Goal: Use online tool/utility: Utilize a website feature to perform a specific function

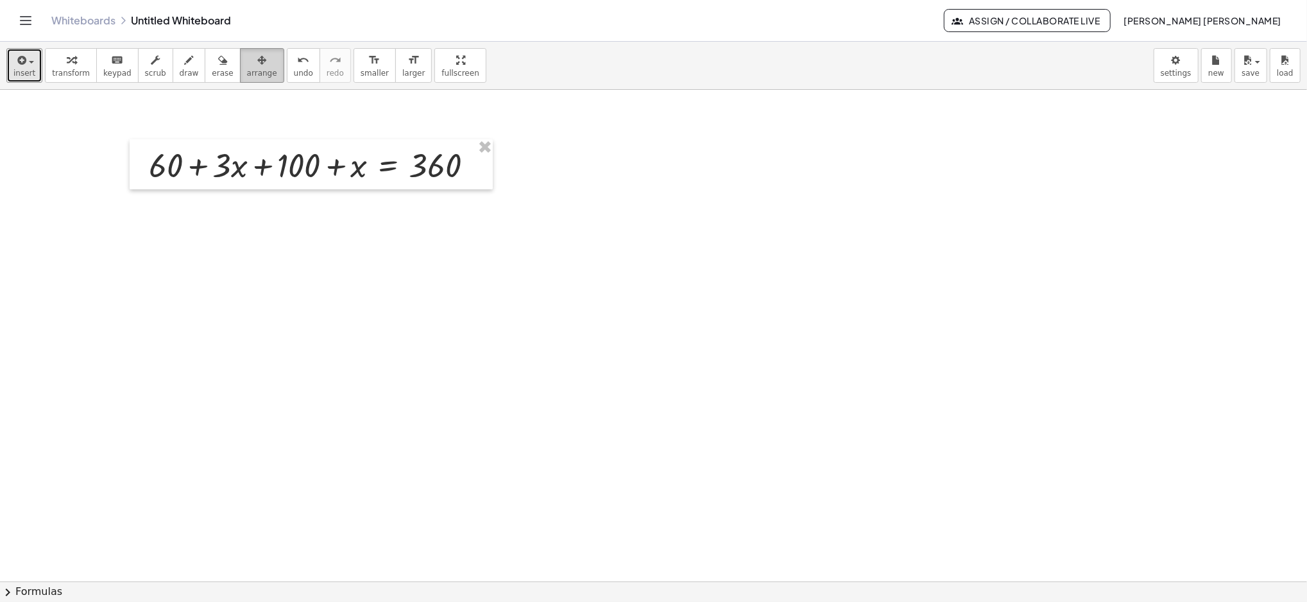
click at [247, 66] on div "button" at bounding box center [262, 59] width 30 height 15
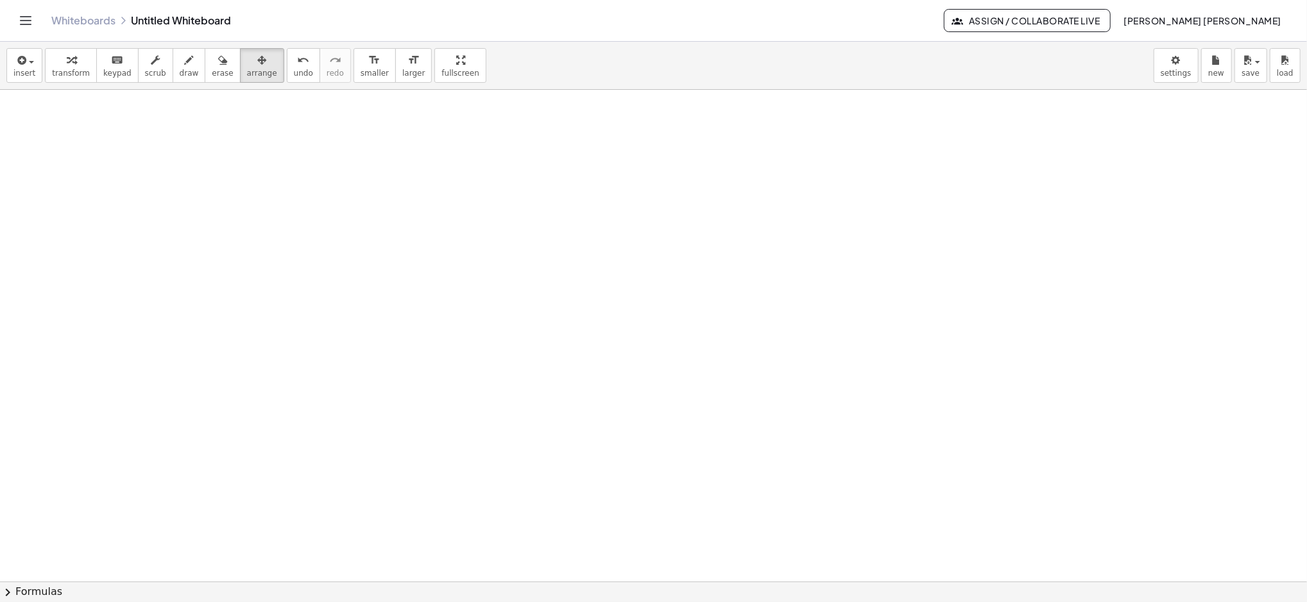
click at [33, 24] on icon "Toggle navigation" at bounding box center [25, 20] width 15 height 15
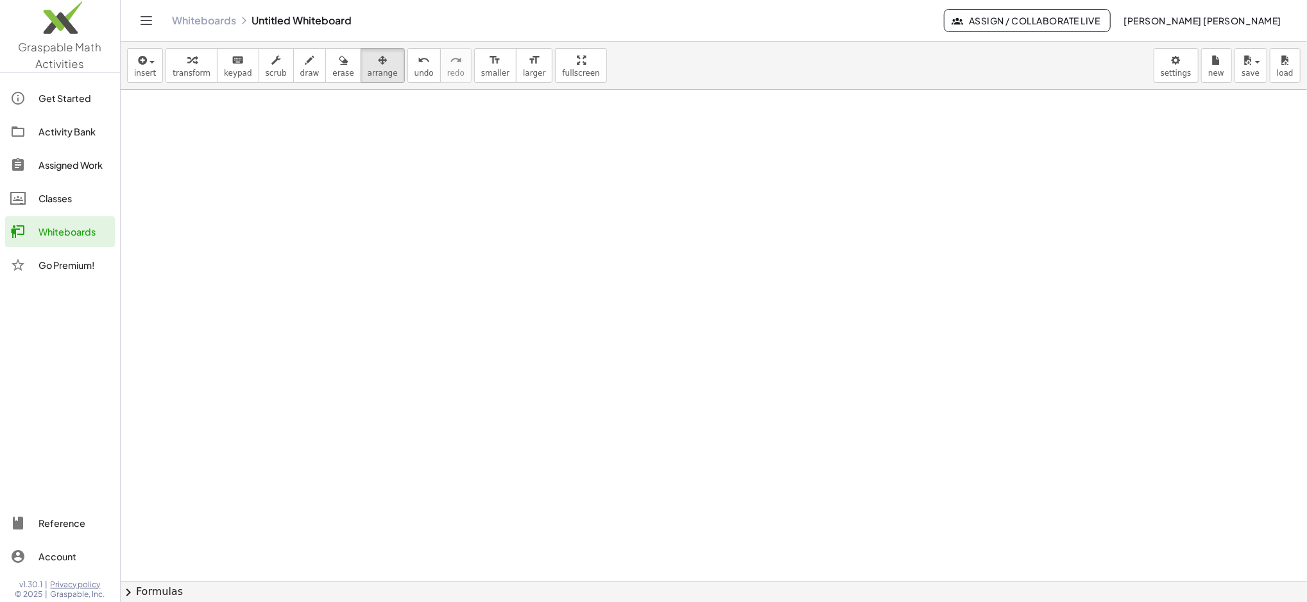
click at [150, 72] on span "insert" at bounding box center [145, 73] width 22 height 9
click at [145, 23] on icon "Toggle navigation" at bounding box center [146, 20] width 15 height 15
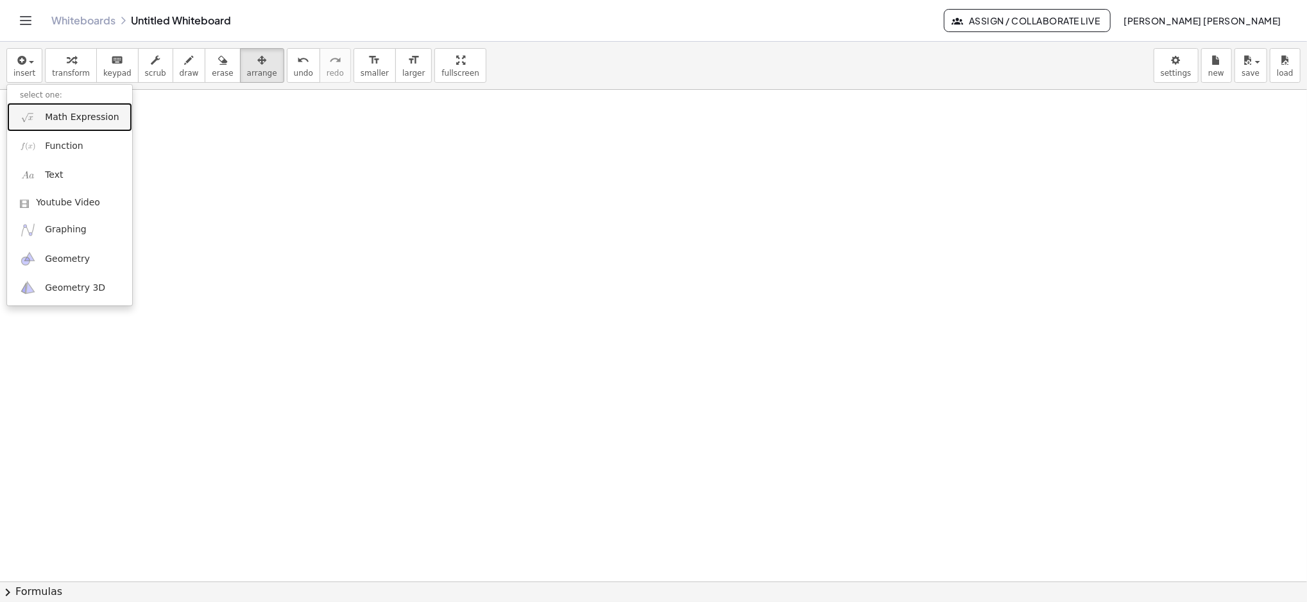
click at [58, 120] on span "Math Expression" at bounding box center [82, 117] width 74 height 13
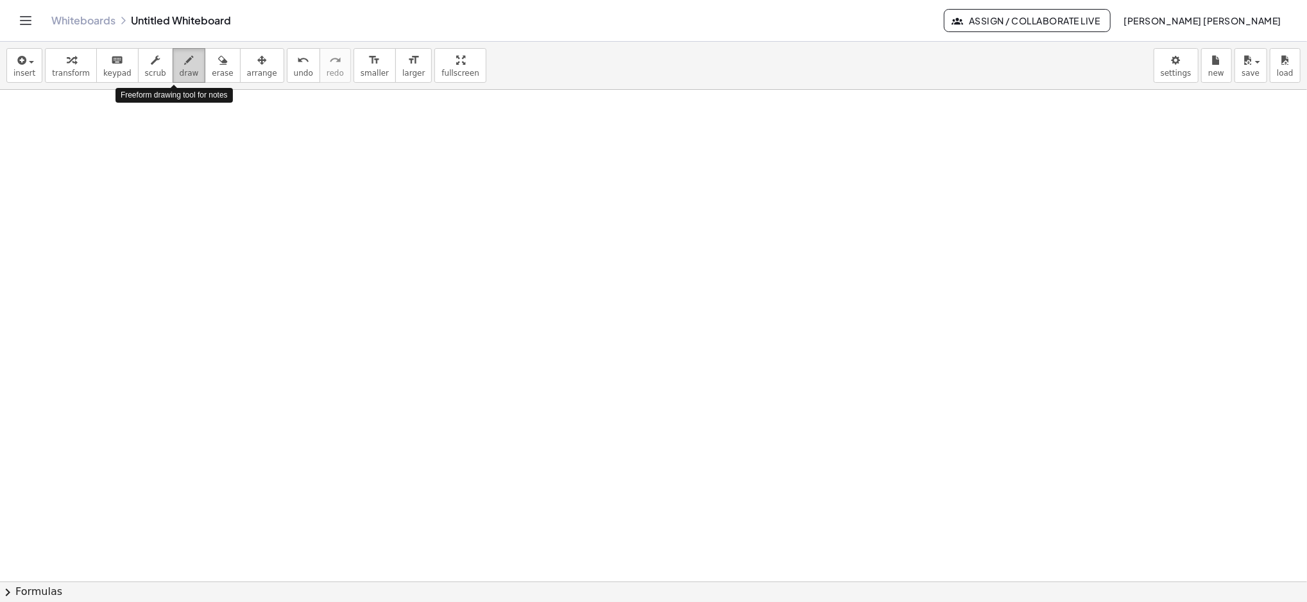
click at [185, 62] on icon "button" at bounding box center [189, 60] width 9 height 15
drag, startPoint x: 162, startPoint y: 125, endPoint x: 159, endPoint y: 146, distance: 20.7
drag, startPoint x: 173, startPoint y: 126, endPoint x: 178, endPoint y: 158, distance: 32.4
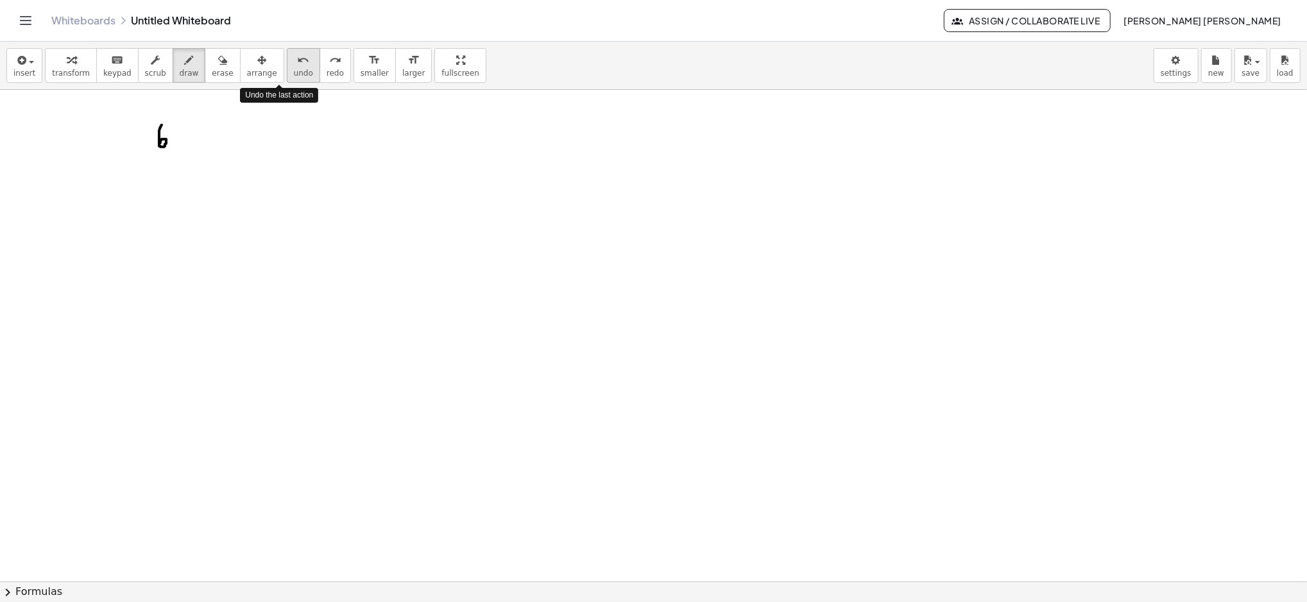
click at [294, 70] on span "undo" at bounding box center [303, 73] width 19 height 9
drag, startPoint x: 173, startPoint y: 124, endPoint x: 170, endPoint y: 148, distance: 23.2
click at [297, 66] on icon "undo" at bounding box center [303, 60] width 12 height 15
drag, startPoint x: 177, startPoint y: 124, endPoint x: 171, endPoint y: 154, distance: 30.1
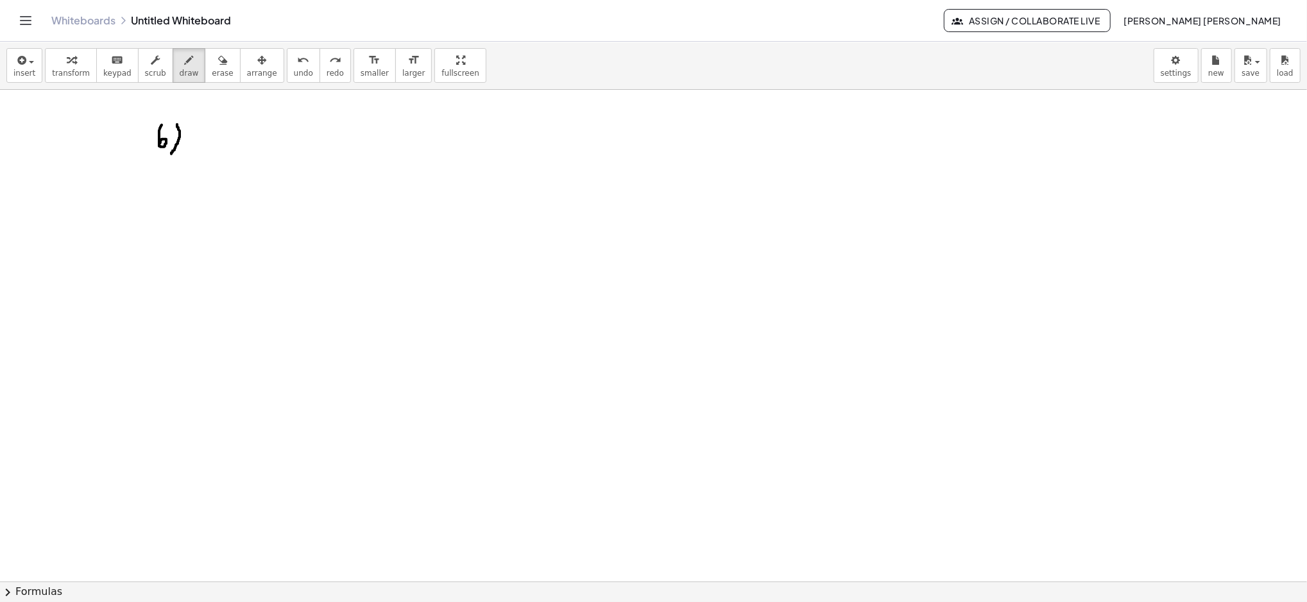
click at [34, 51] on button "insert" at bounding box center [24, 65] width 36 height 35
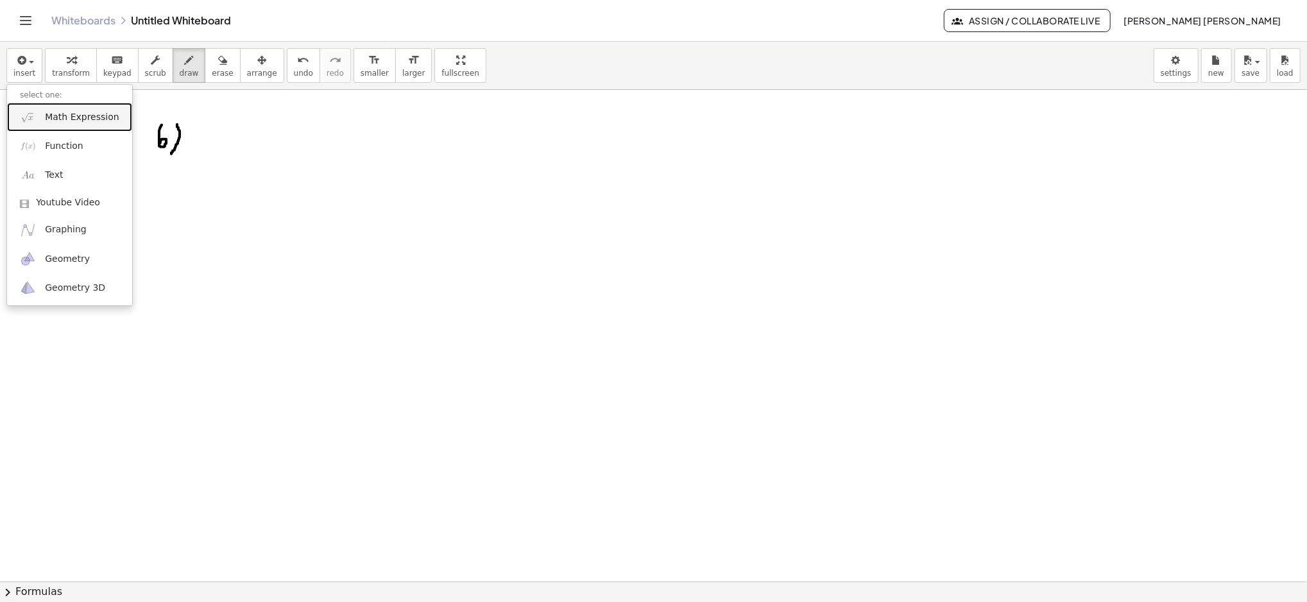
click at [60, 109] on link "Math Expression" at bounding box center [69, 117] width 125 height 29
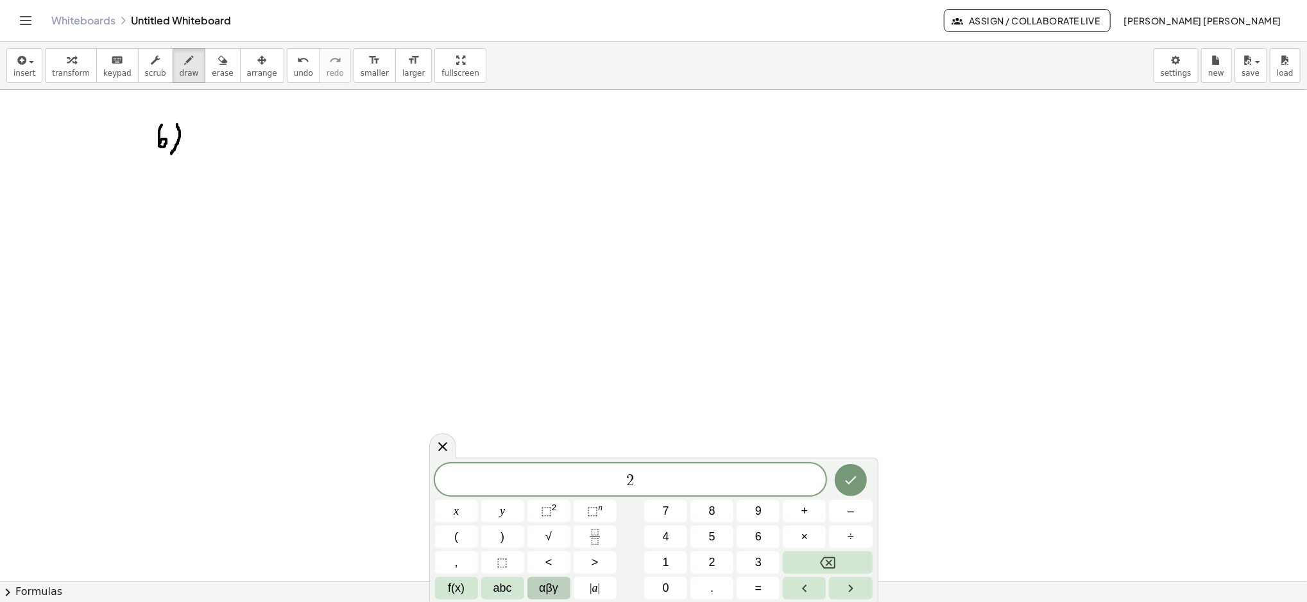
click at [540, 581] on span "αβγ" at bounding box center [548, 587] width 19 height 17
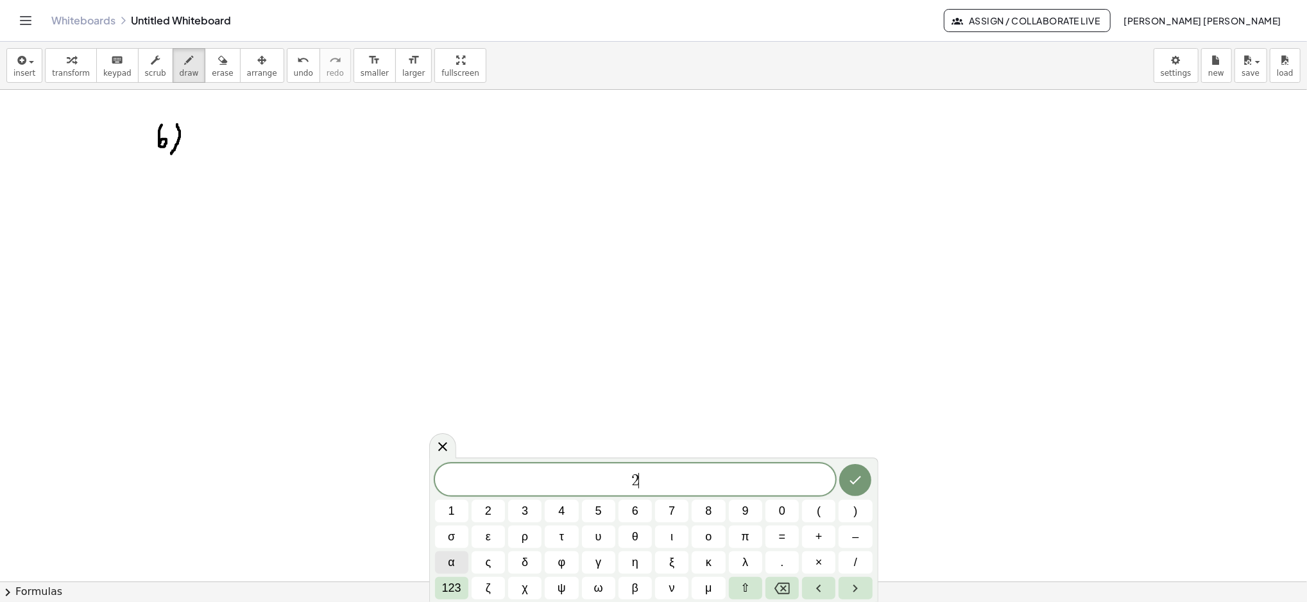
click at [450, 562] on span "α" at bounding box center [451, 562] width 6 height 17
click at [452, 557] on span "α" at bounding box center [451, 562] width 6 height 17
click at [862, 479] on icon "Done" at bounding box center [855, 479] width 15 height 15
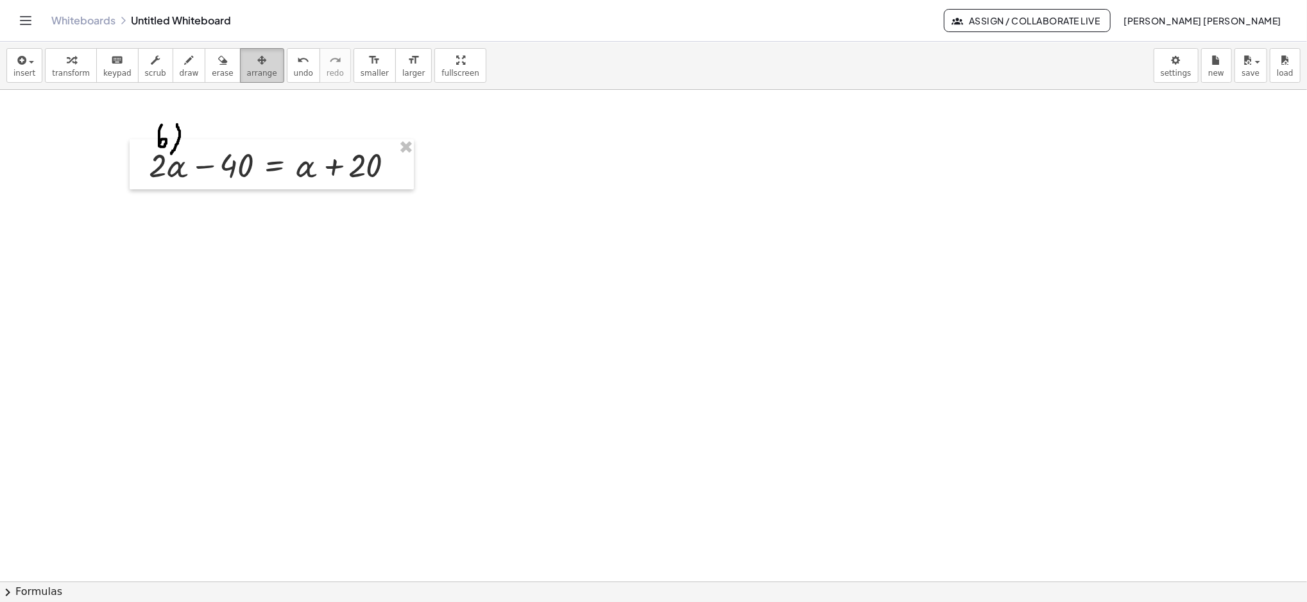
click at [257, 58] on icon "button" at bounding box center [261, 60] width 9 height 15
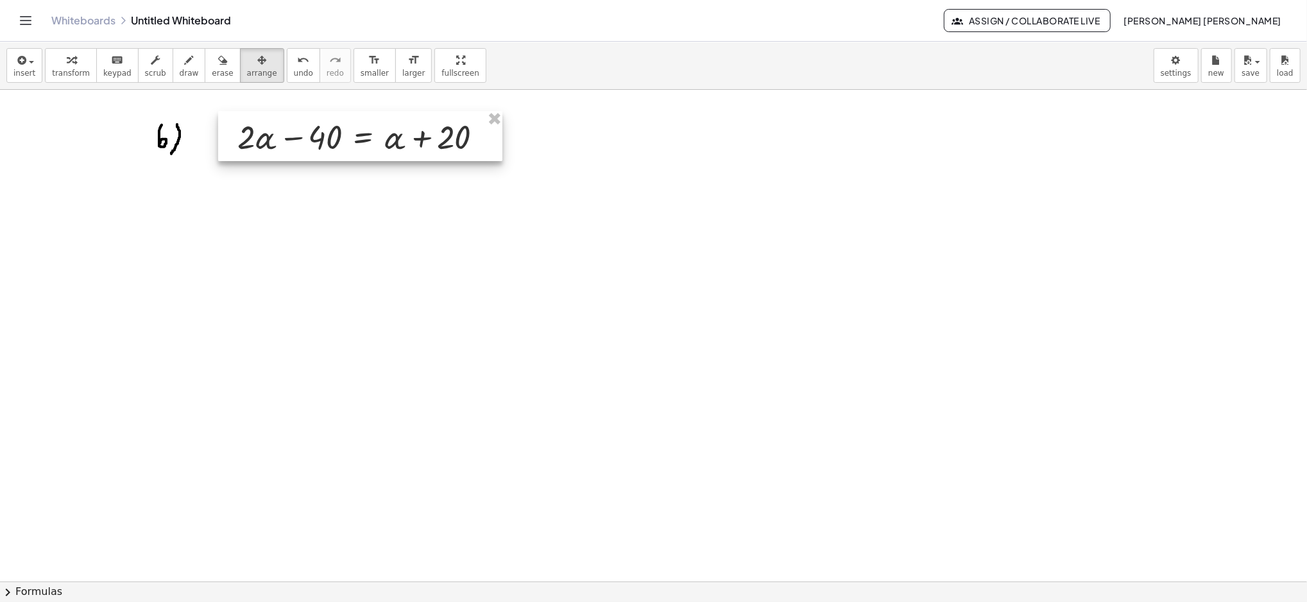
drag, startPoint x: 237, startPoint y: 167, endPoint x: 325, endPoint y: 140, distance: 92.1
click at [325, 140] on div at bounding box center [360, 136] width 284 height 50
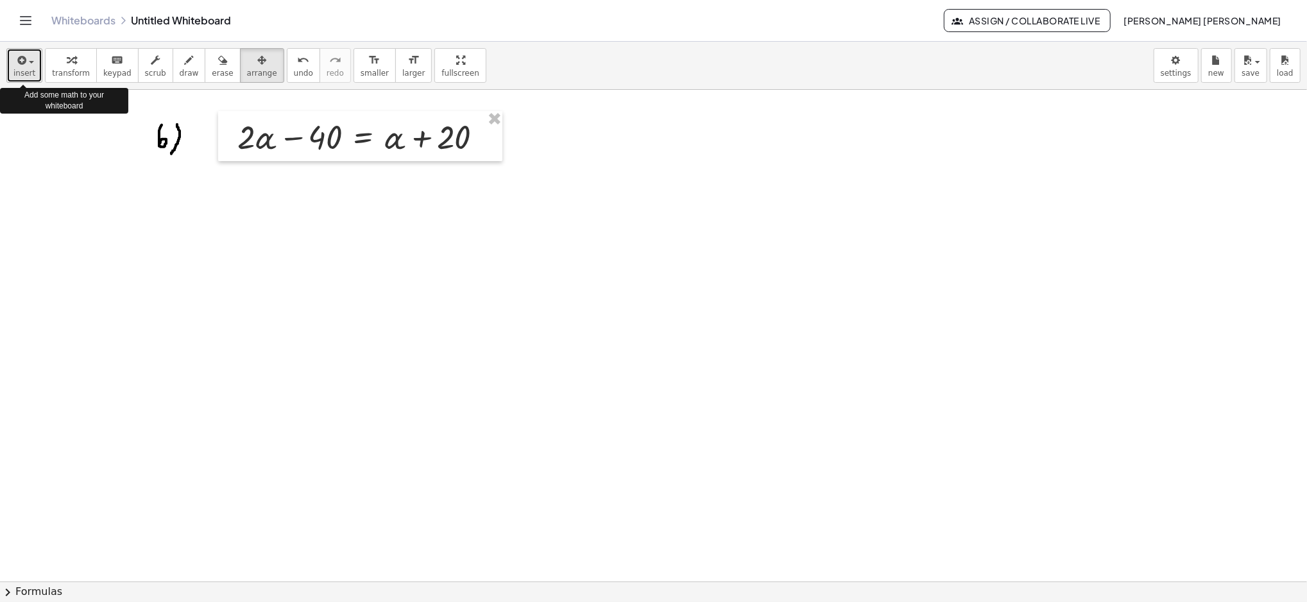
click at [33, 64] on button "insert" at bounding box center [24, 65] width 36 height 35
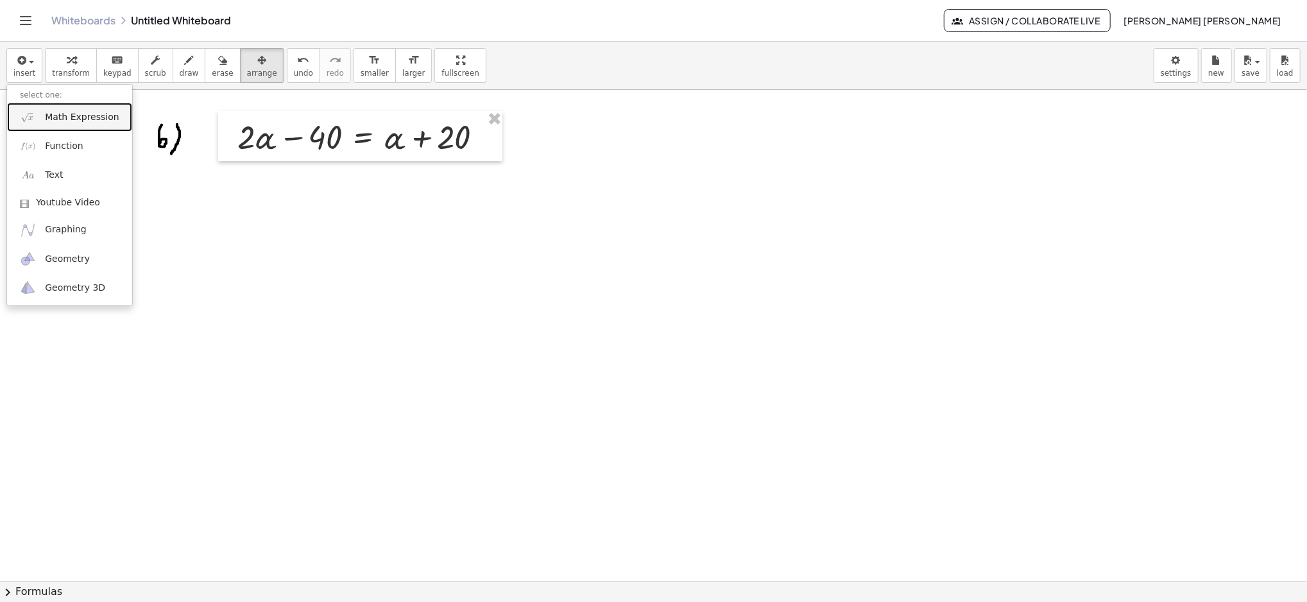
click at [50, 114] on span "Math Expression" at bounding box center [82, 117] width 74 height 13
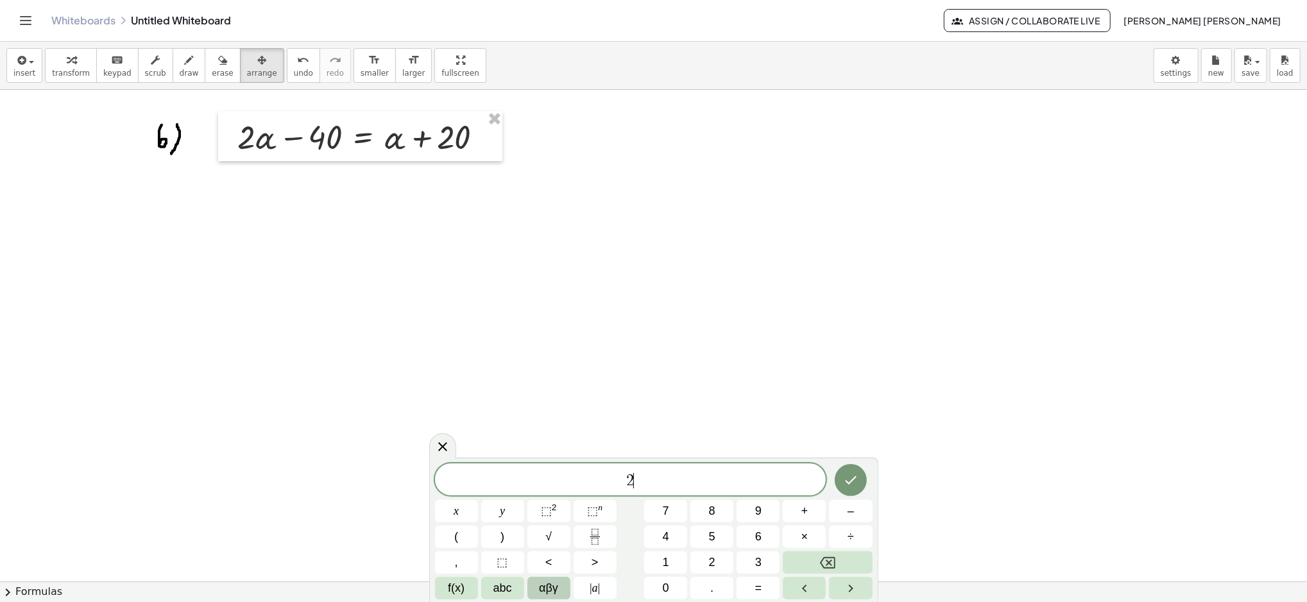
click at [537, 592] on button "αβγ" at bounding box center [548, 588] width 43 height 22
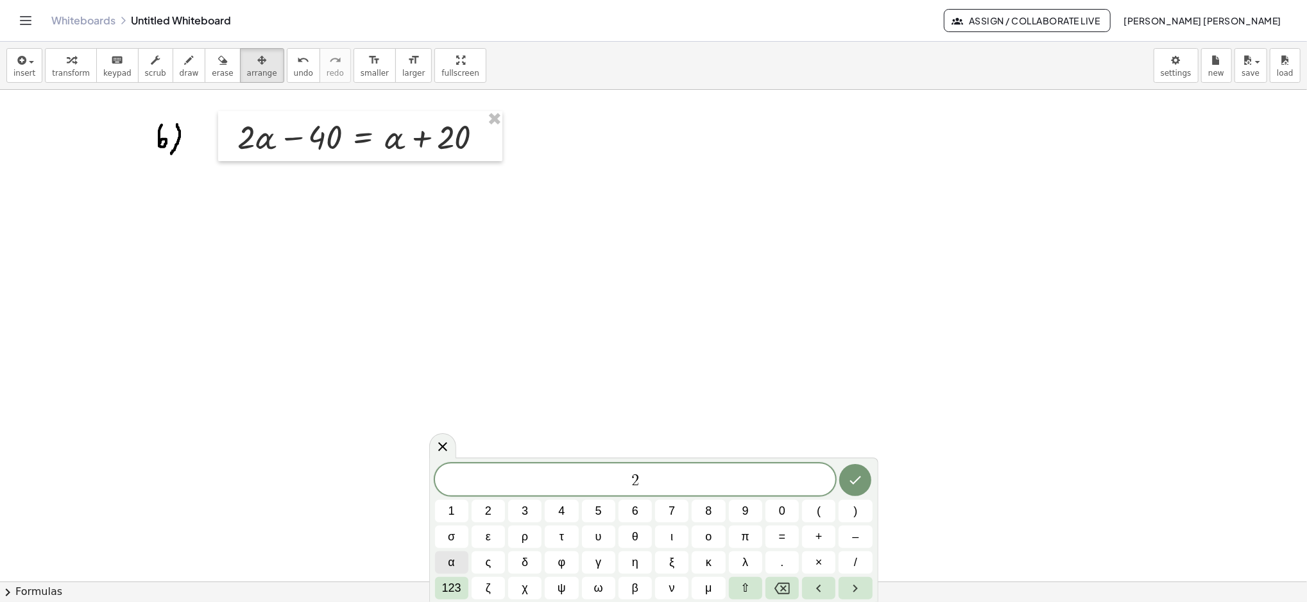
click at [448, 563] on span "α" at bounding box center [451, 562] width 6 height 17
click at [452, 568] on span "α" at bounding box center [451, 562] width 6 height 17
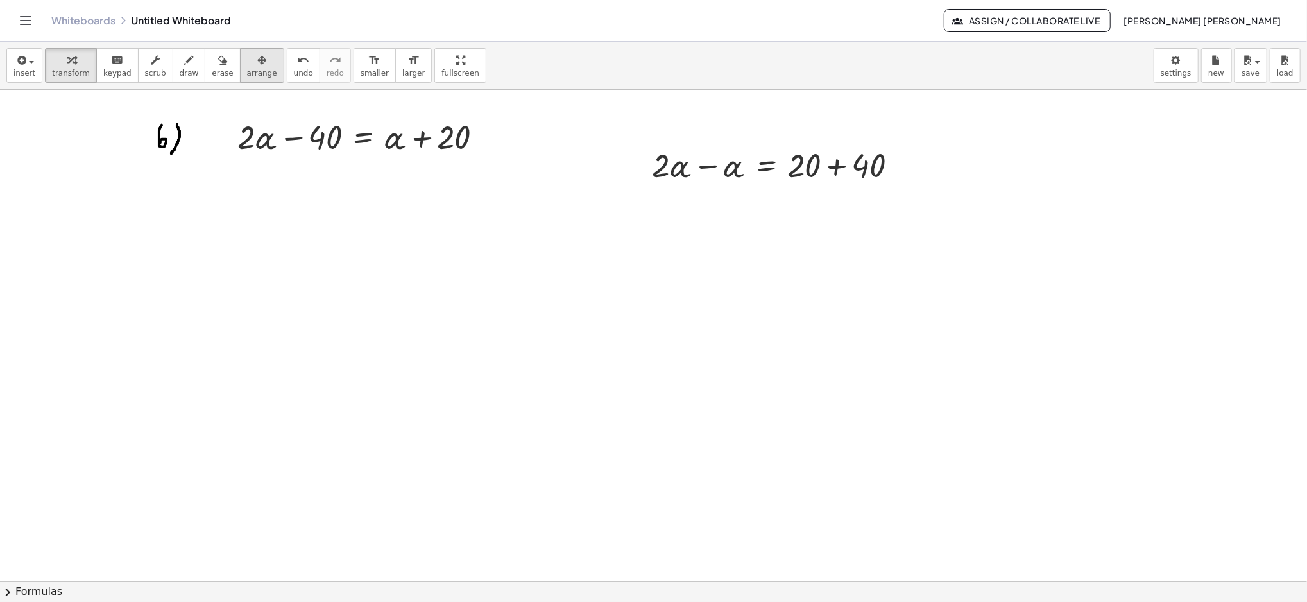
click at [247, 74] on span "arrange" at bounding box center [262, 73] width 30 height 9
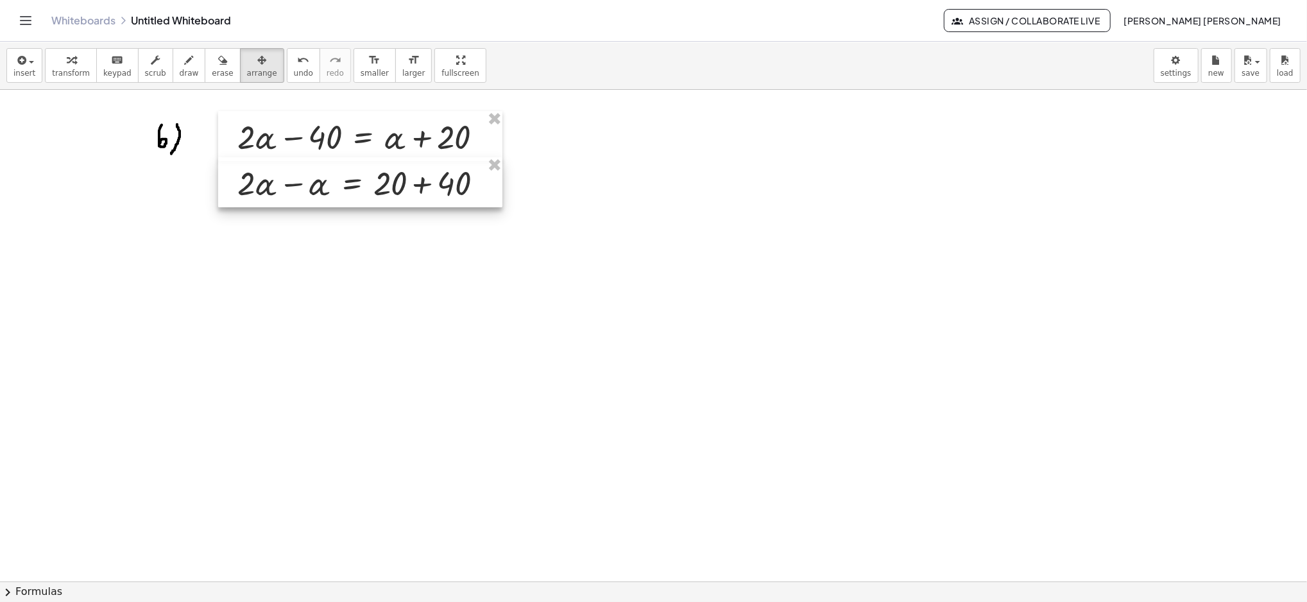
drag, startPoint x: 680, startPoint y: 157, endPoint x: 265, endPoint y: 175, distance: 414.9
click at [265, 175] on div at bounding box center [360, 182] width 284 height 50
click at [205, 63] on button "erase" at bounding box center [222, 65] width 35 height 35
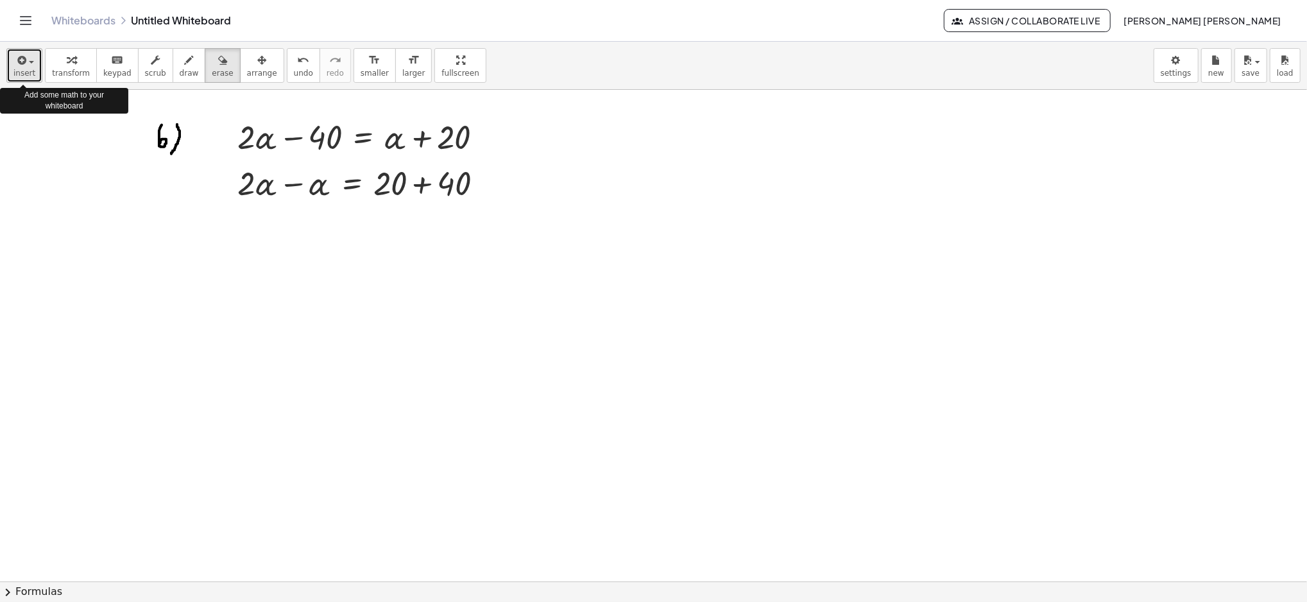
click at [34, 65] on button "insert" at bounding box center [24, 65] width 36 height 35
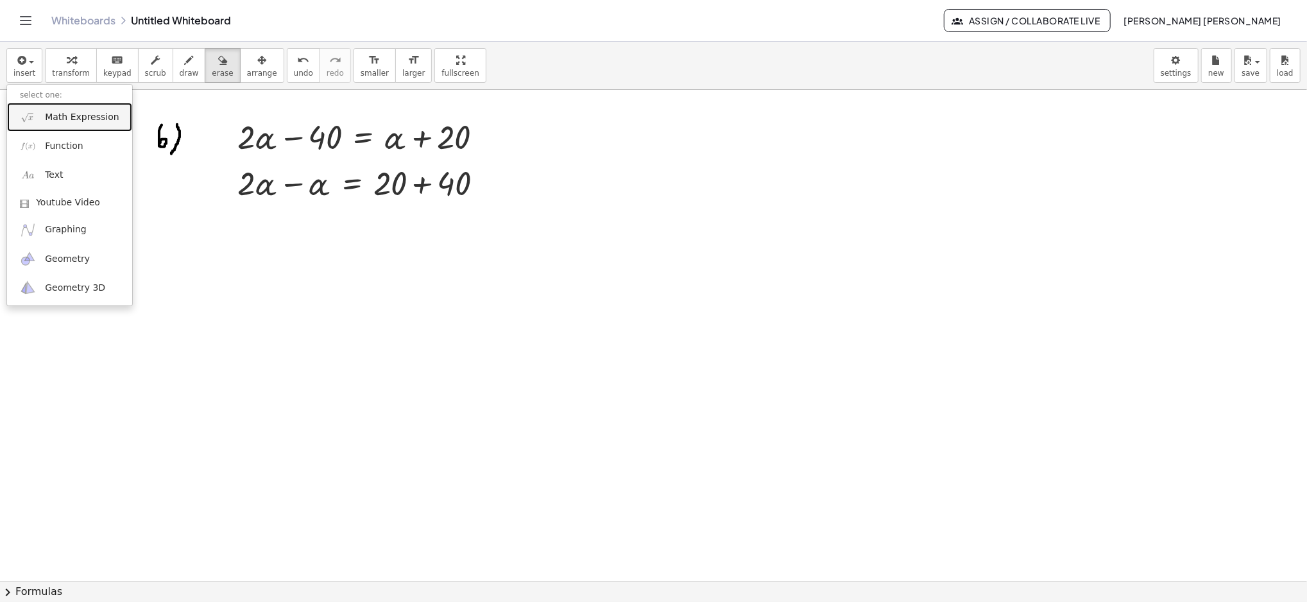
click at [53, 112] on span "Math Expression" at bounding box center [82, 117] width 74 height 13
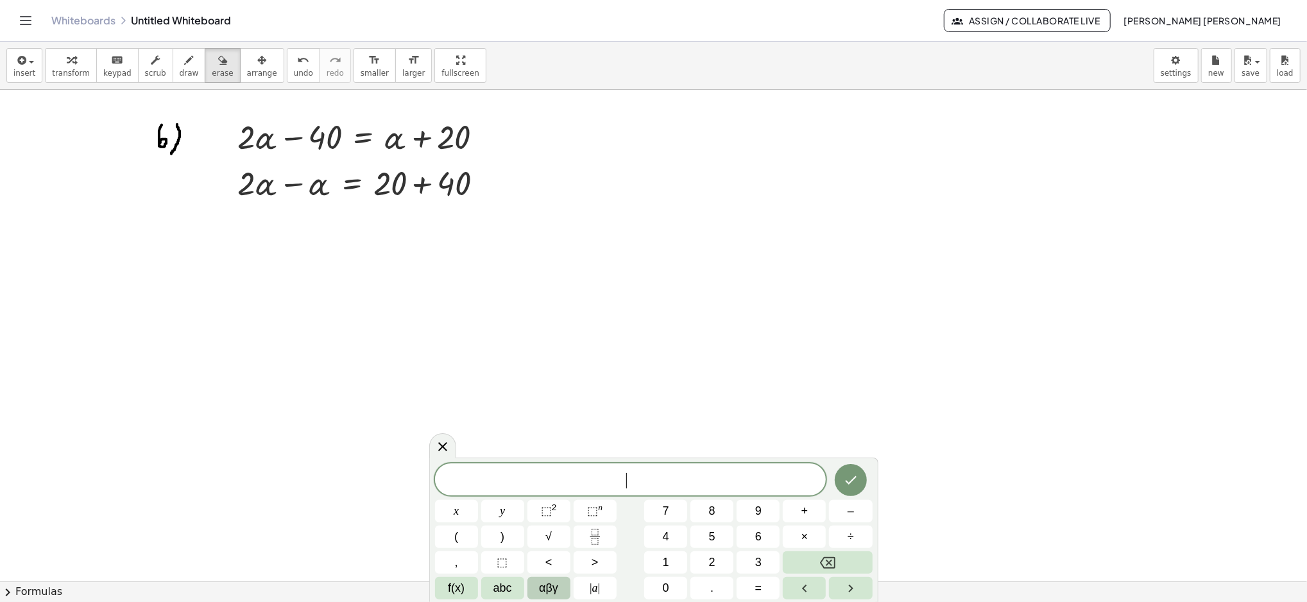
click at [549, 581] on span "αβγ" at bounding box center [548, 587] width 19 height 17
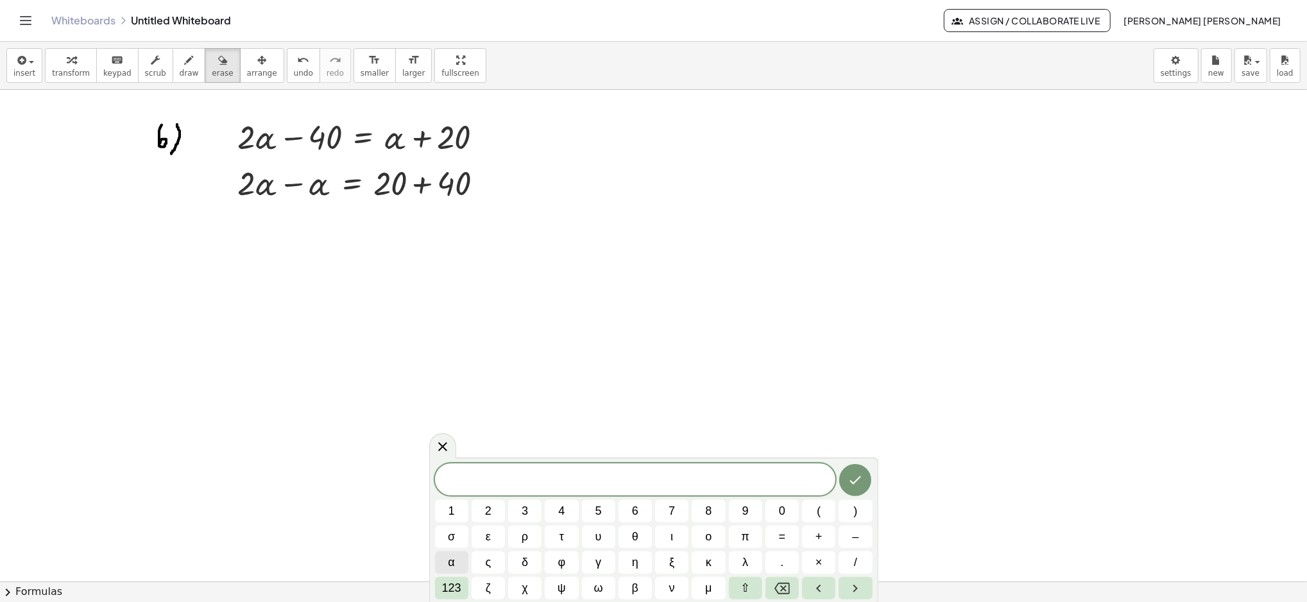
click at [450, 557] on span "α" at bounding box center [451, 562] width 6 height 17
click at [856, 480] on icon "Done" at bounding box center [855, 479] width 15 height 15
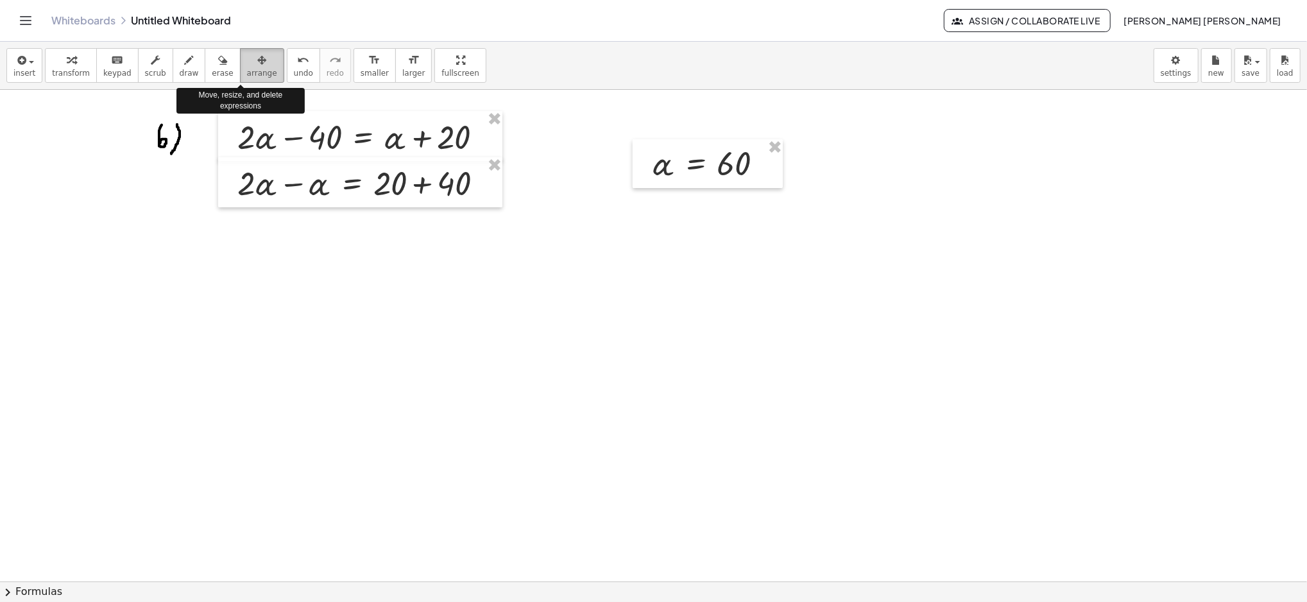
click at [257, 63] on icon "button" at bounding box center [261, 60] width 9 height 15
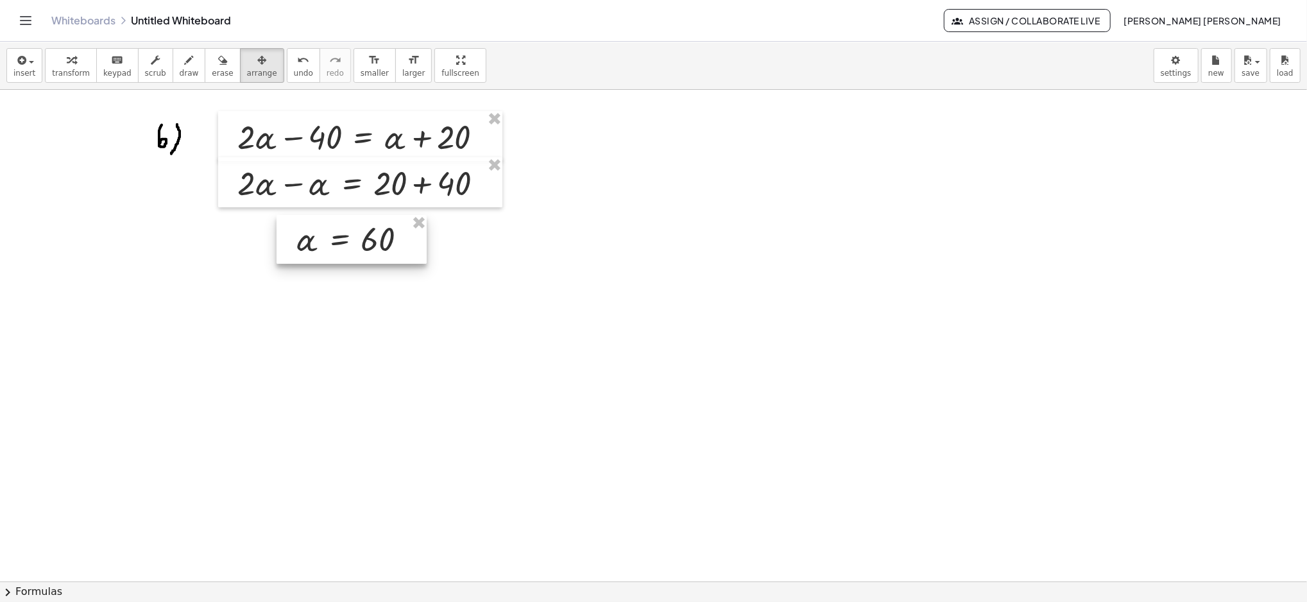
drag, startPoint x: 672, startPoint y: 168, endPoint x: 316, endPoint y: 243, distance: 364.0
click at [316, 243] on div at bounding box center [352, 239] width 150 height 49
click at [218, 57] on icon "button" at bounding box center [222, 60] width 9 height 15
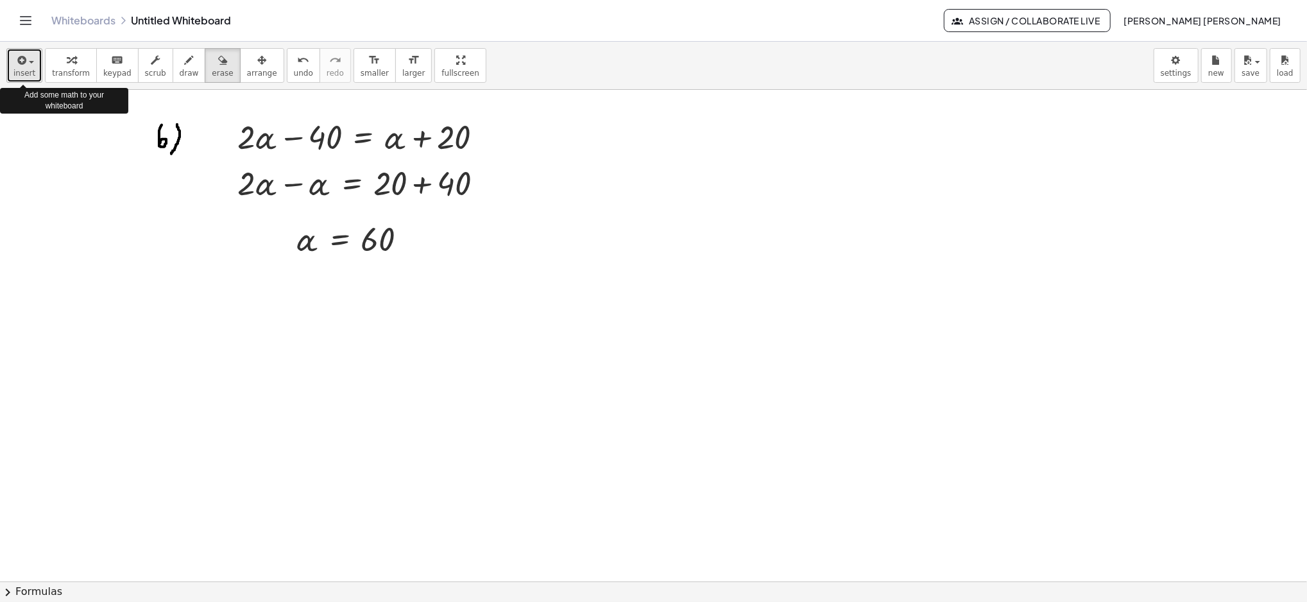
click at [33, 57] on button "insert" at bounding box center [24, 65] width 36 height 35
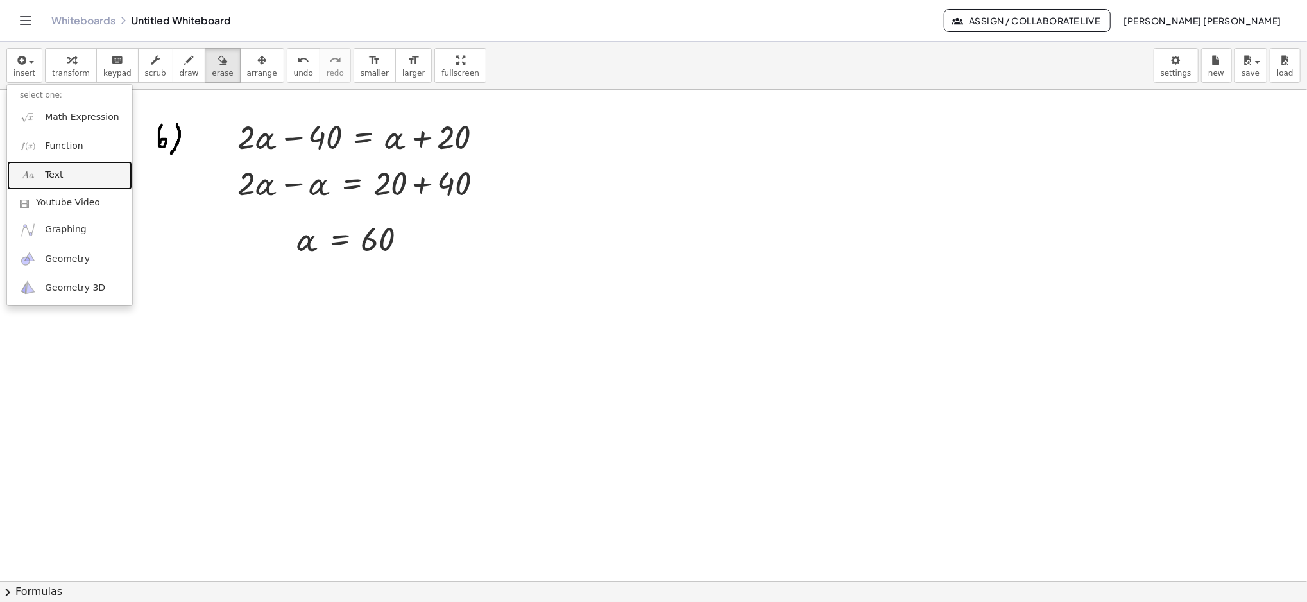
click at [53, 175] on span "Text" at bounding box center [54, 175] width 18 height 13
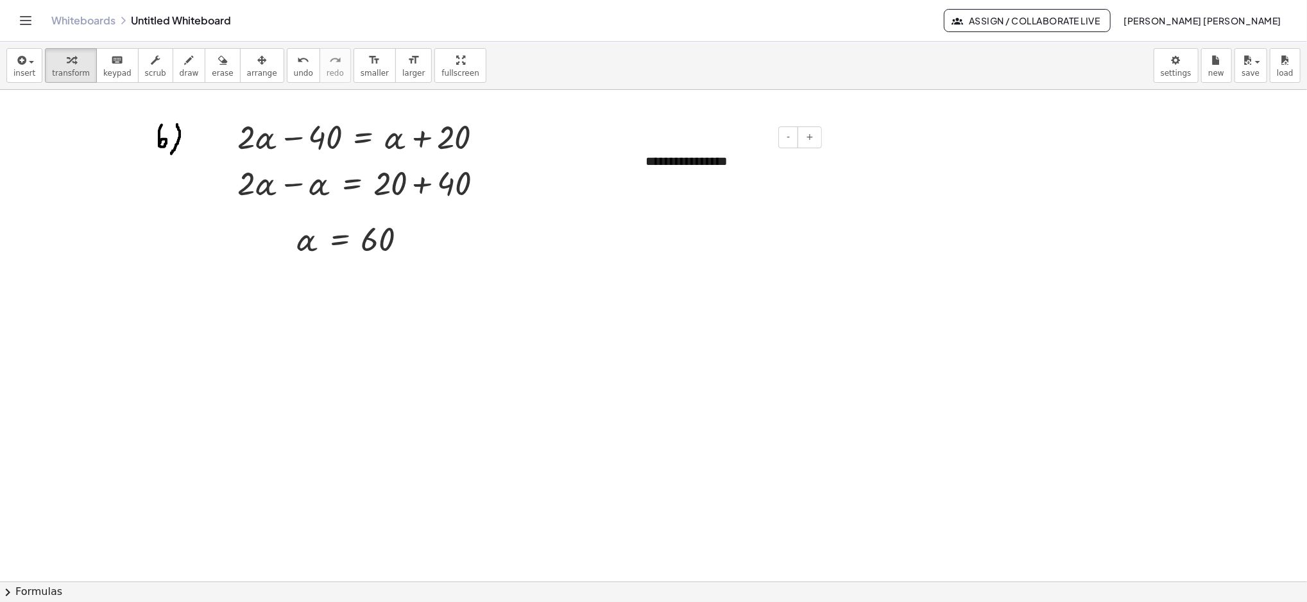
click at [747, 156] on div "**********" at bounding box center [729, 161] width 193 height 44
click at [247, 65] on div "button" at bounding box center [262, 59] width 30 height 15
click at [816, 78] on div "insert select one: Math Expression Function Text Youtube Video Graphing Geometr…" at bounding box center [653, 66] width 1307 height 48
click at [182, 67] on button "draw" at bounding box center [189, 65] width 33 height 35
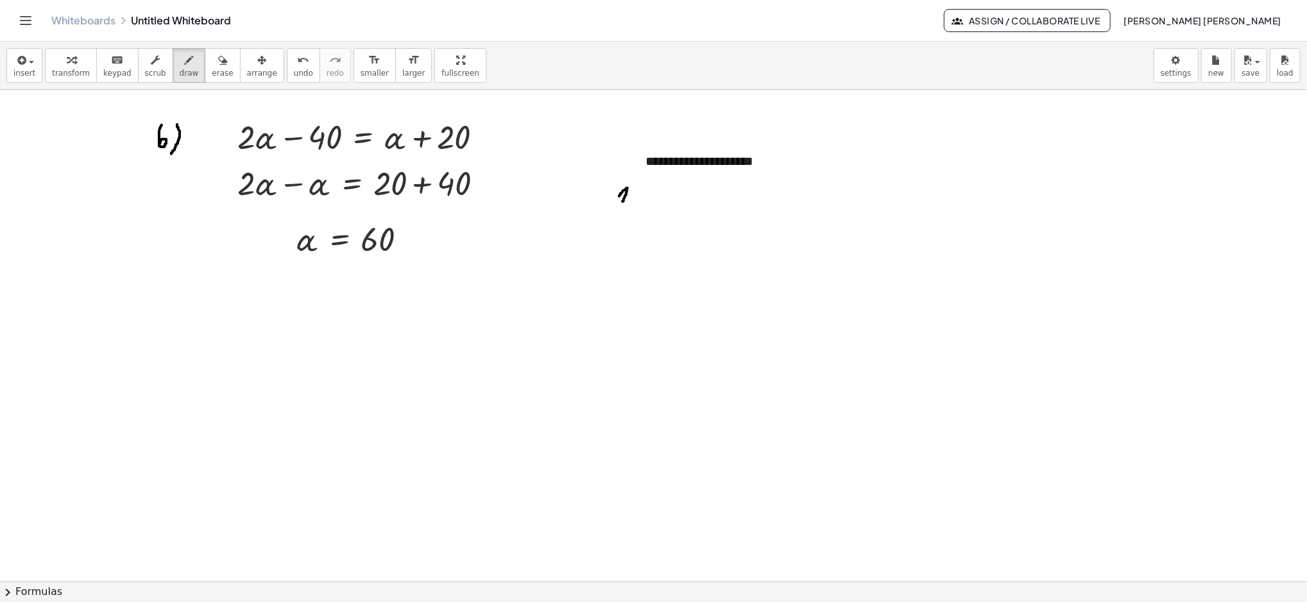
drag, startPoint x: 633, startPoint y: 182, endPoint x: 629, endPoint y: 237, distance: 55.3
click at [35, 67] on button "insert" at bounding box center [24, 65] width 36 height 35
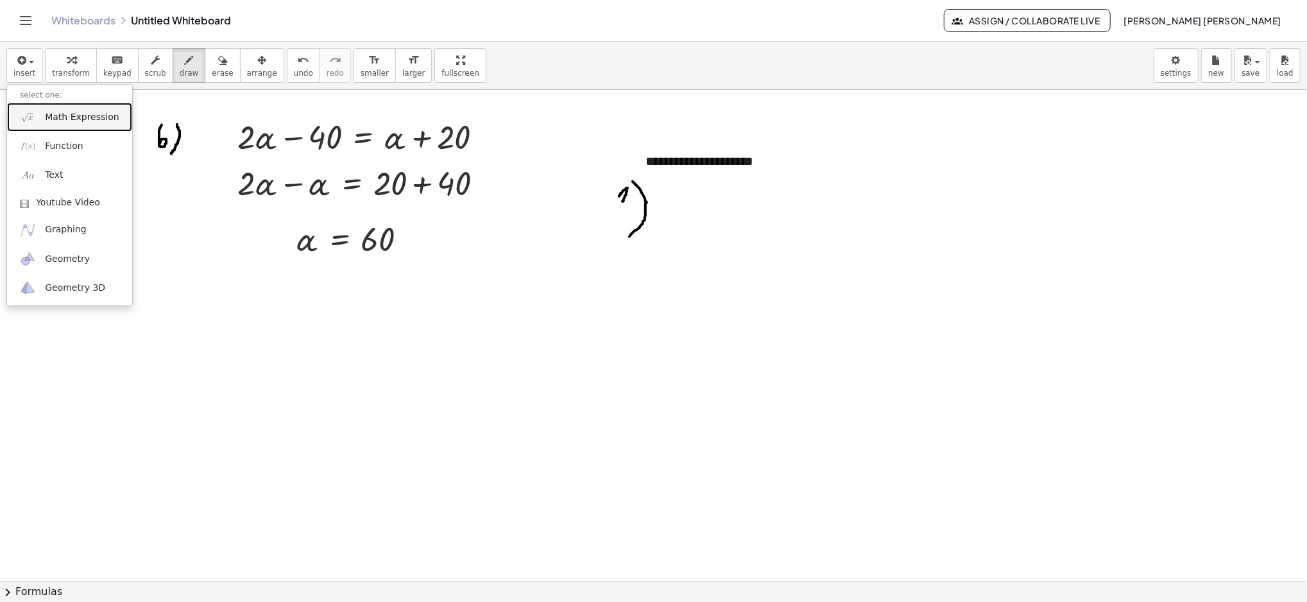
click at [70, 117] on span "Math Expression" at bounding box center [82, 117] width 74 height 13
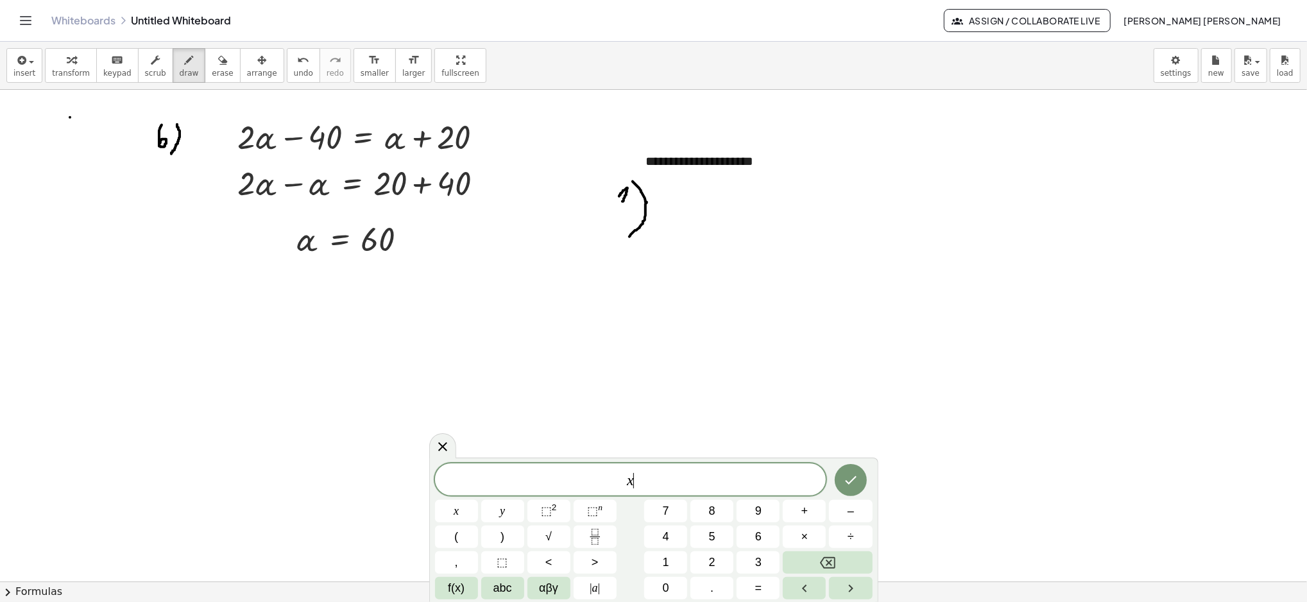
click at [590, 539] on icon "Fraction" at bounding box center [595, 537] width 16 height 16
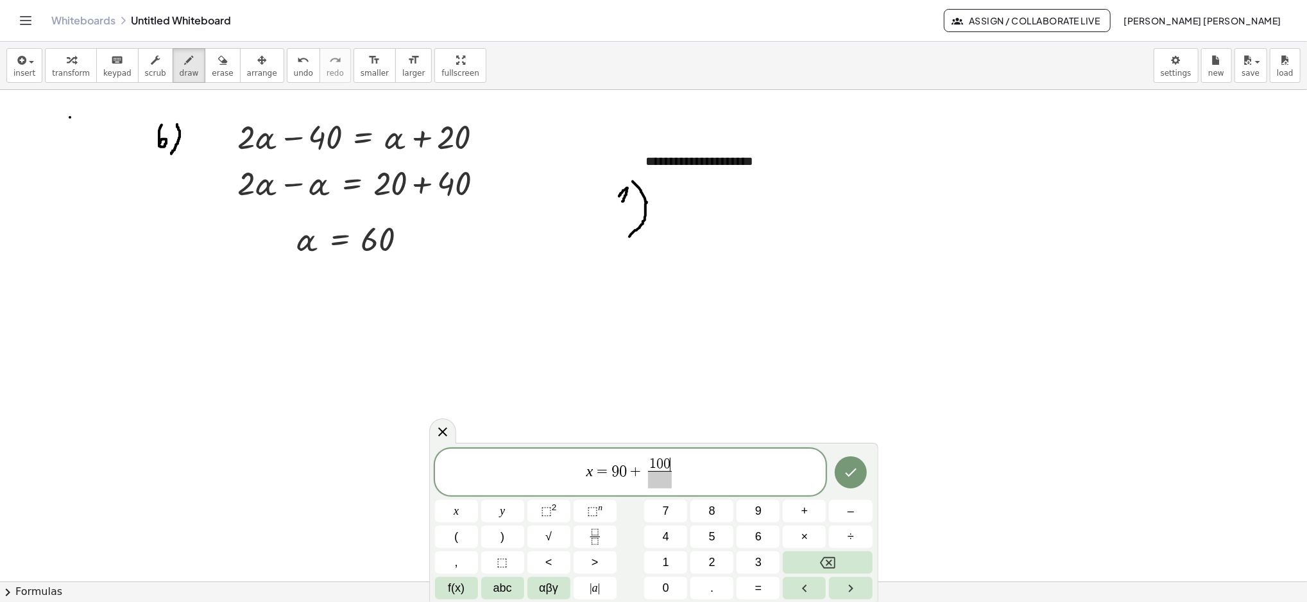
click at [660, 484] on span at bounding box center [660, 479] width 24 height 17
click at [850, 486] on button "Done" at bounding box center [851, 472] width 32 height 32
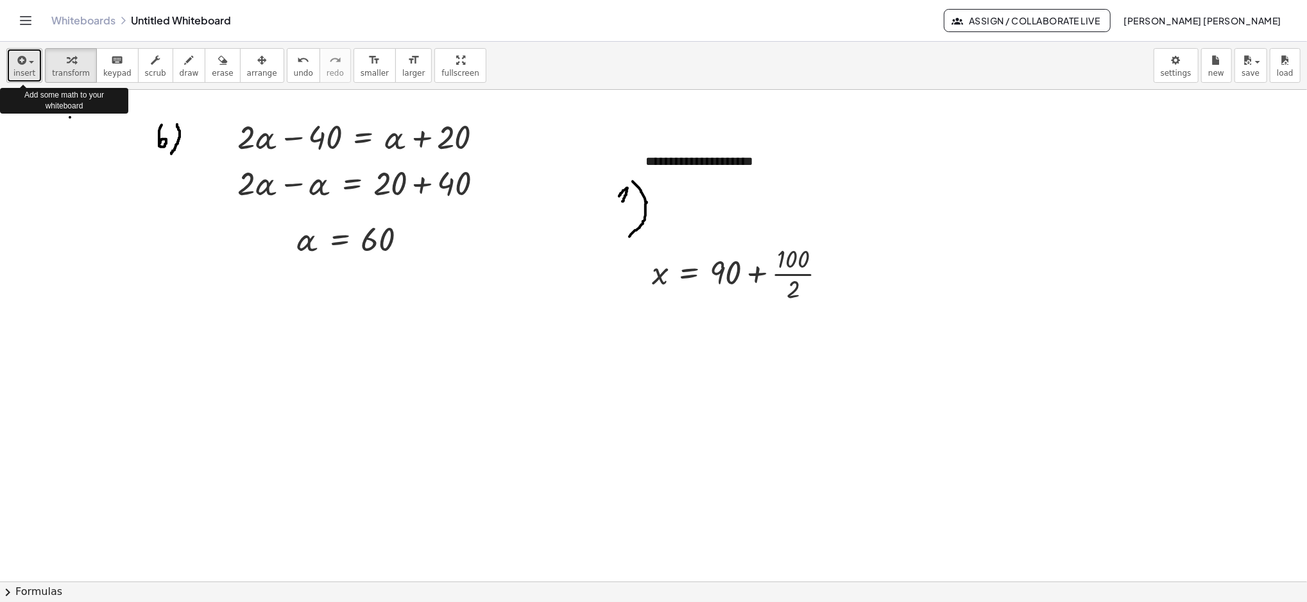
click at [34, 54] on button "insert" at bounding box center [24, 65] width 36 height 35
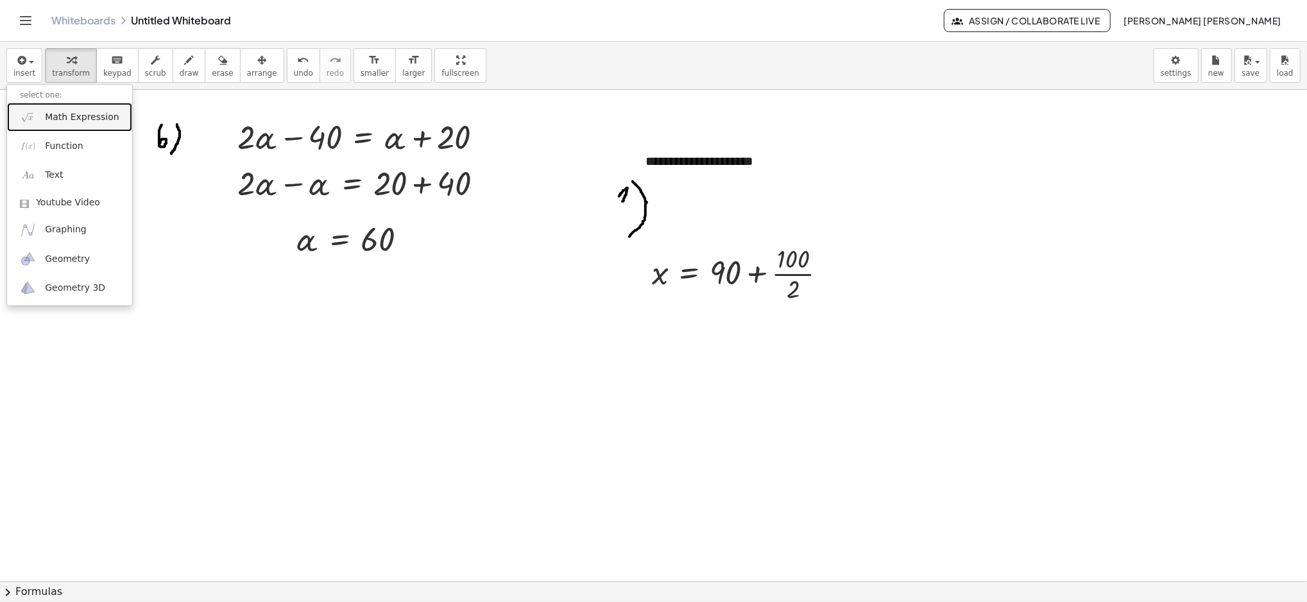
click at [42, 116] on link "Math Expression" at bounding box center [69, 117] width 125 height 29
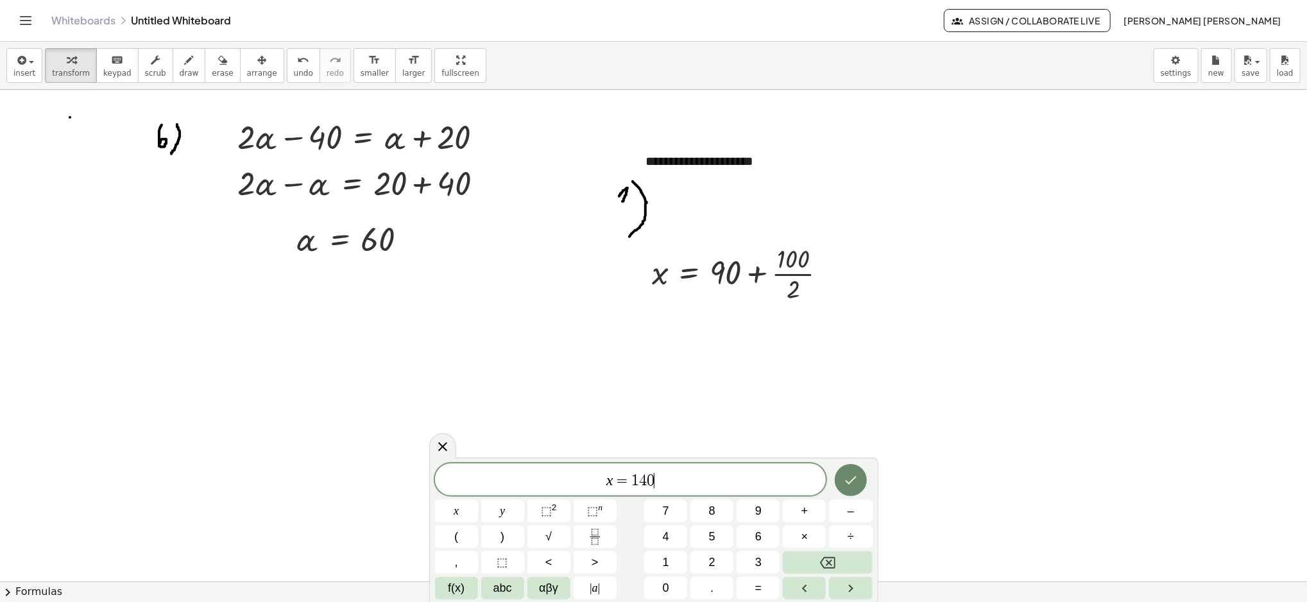
click at [837, 481] on button "Done" at bounding box center [851, 480] width 32 height 32
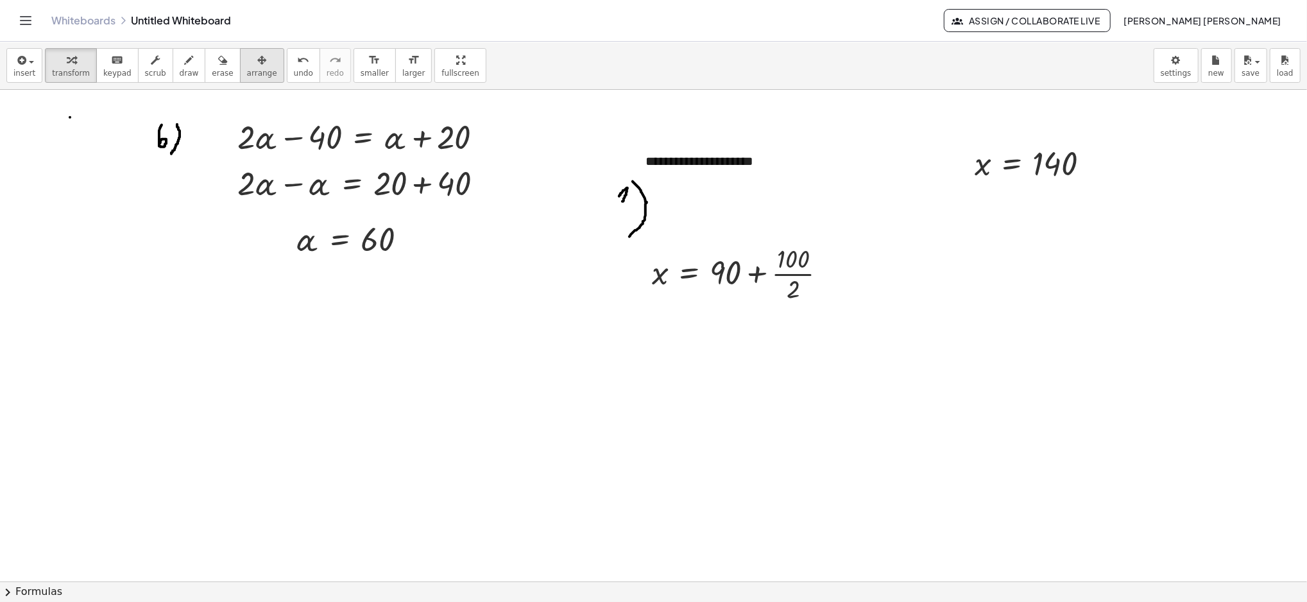
click at [240, 60] on button "arrange" at bounding box center [262, 65] width 44 height 35
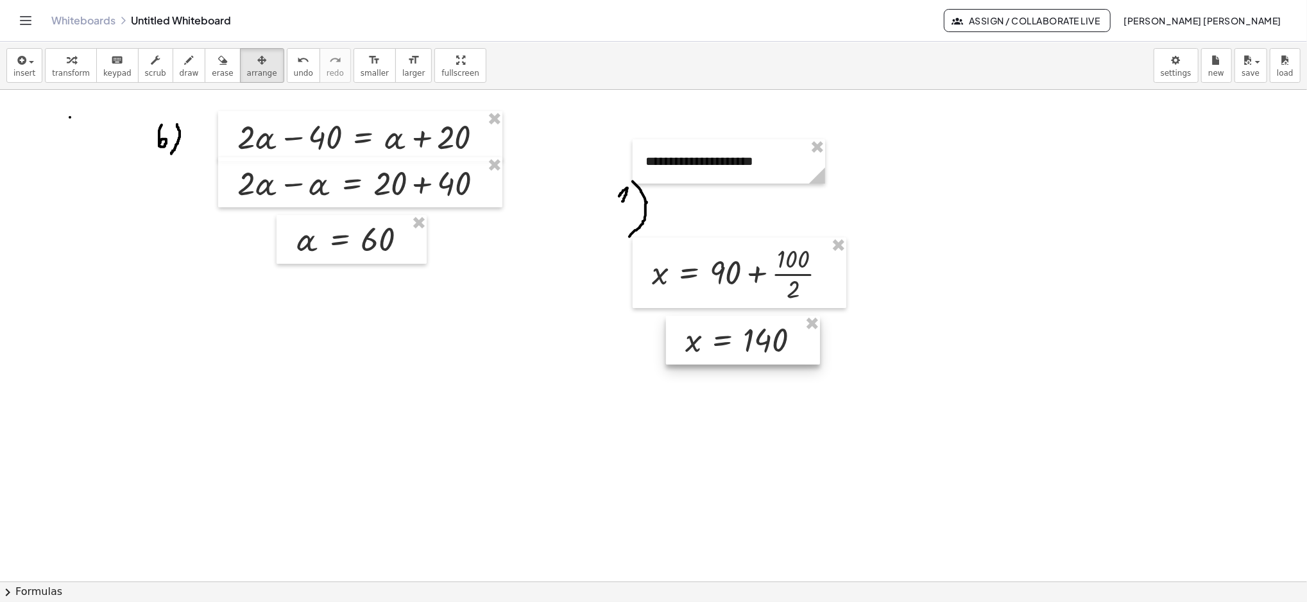
drag, startPoint x: 987, startPoint y: 158, endPoint x: 697, endPoint y: 335, distance: 339.8
click at [697, 335] on div at bounding box center [743, 340] width 154 height 49
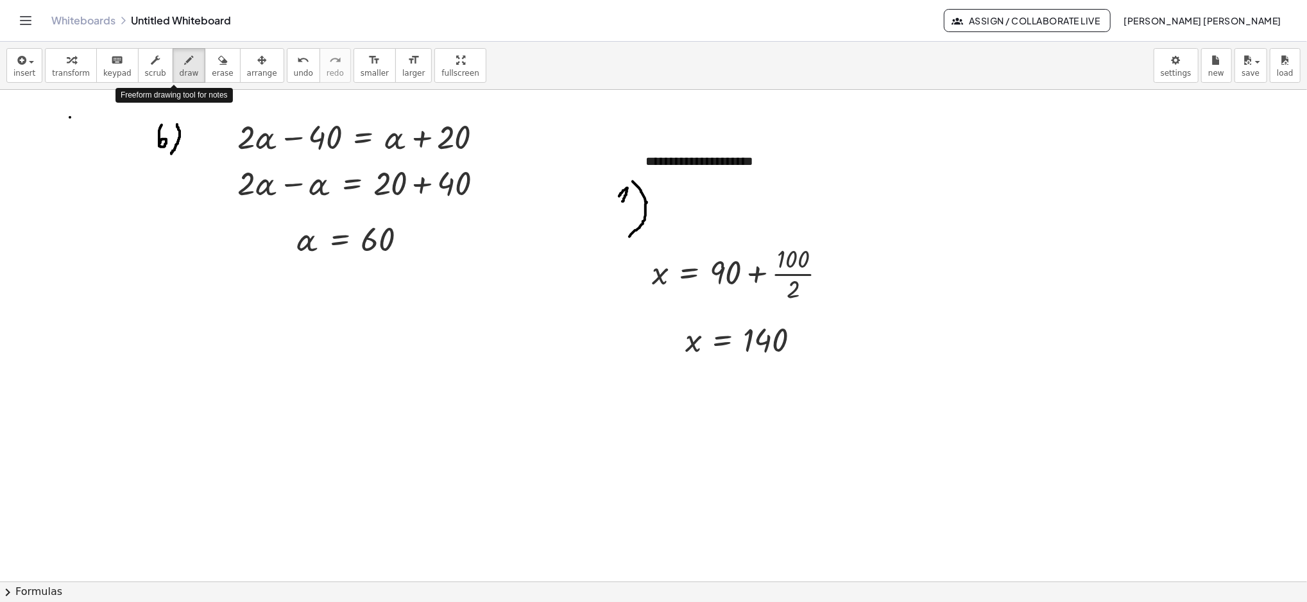
drag, startPoint x: 176, startPoint y: 58, endPoint x: 624, endPoint y: 148, distance: 456.8
click at [624, 148] on div "**********" at bounding box center [653, 322] width 1307 height 560
drag, startPoint x: 889, startPoint y: 190, endPoint x: 898, endPoint y: 202, distance: 15.1
drag, startPoint x: 905, startPoint y: 181, endPoint x: 911, endPoint y: 216, distance: 35.0
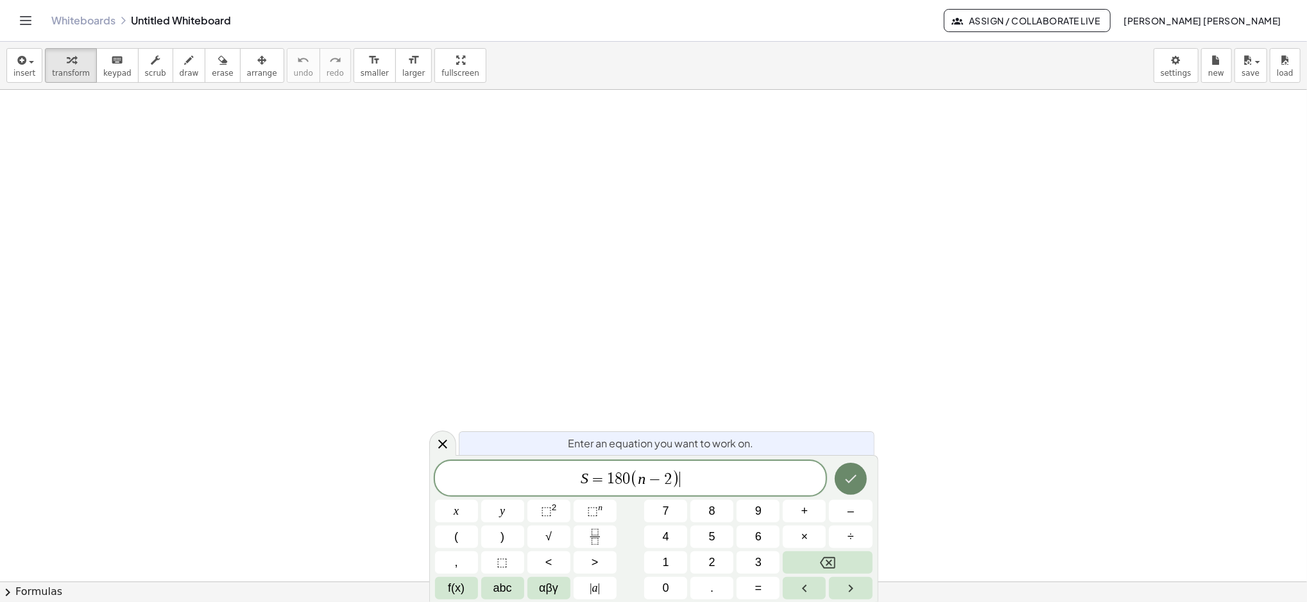
click at [857, 485] on icon "Done" at bounding box center [850, 478] width 15 height 15
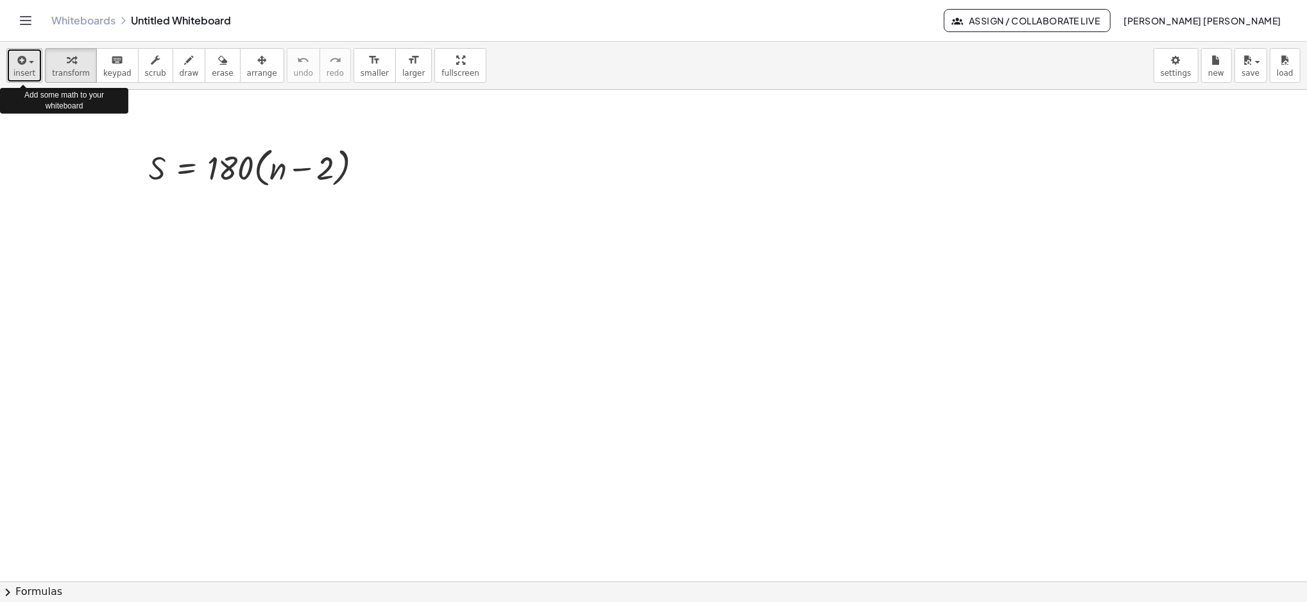
click at [35, 65] on button "insert" at bounding box center [24, 65] width 36 height 35
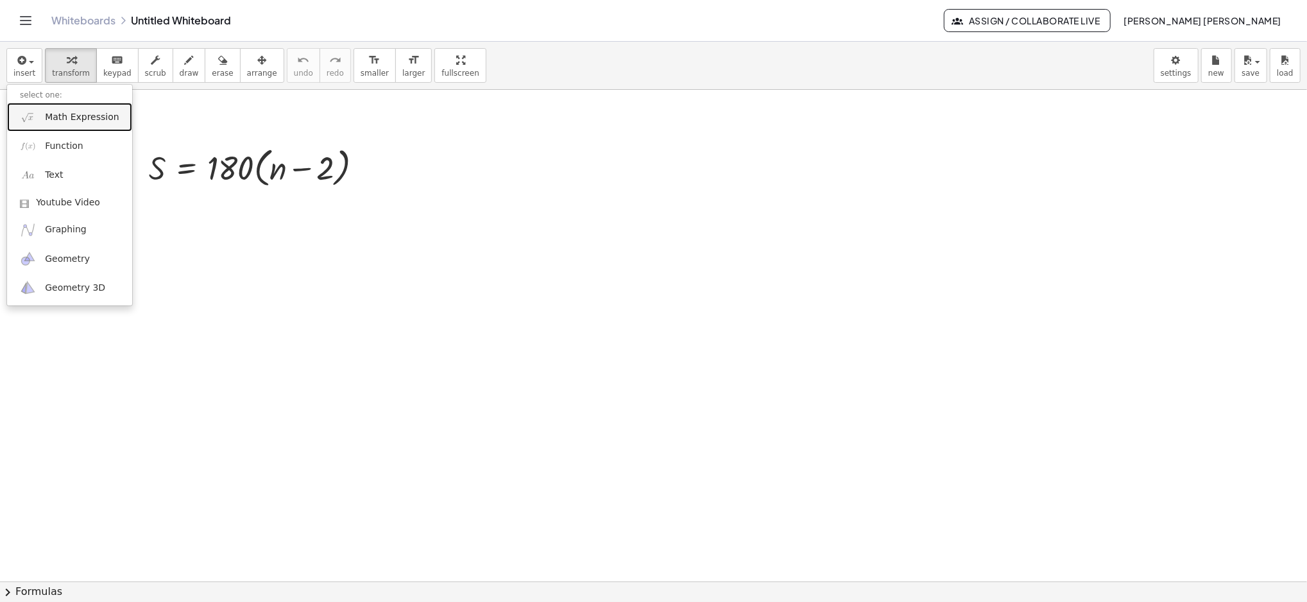
click at [83, 115] on span "Math Expression" at bounding box center [82, 117] width 74 height 13
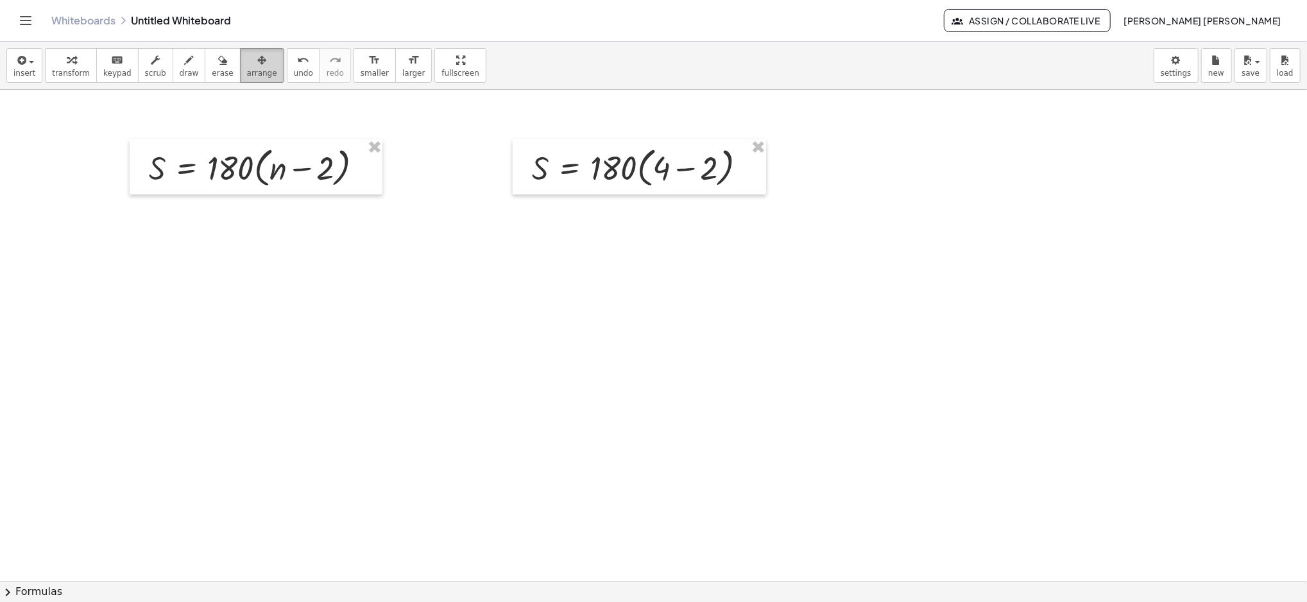
click at [247, 74] on span "arrange" at bounding box center [262, 73] width 30 height 9
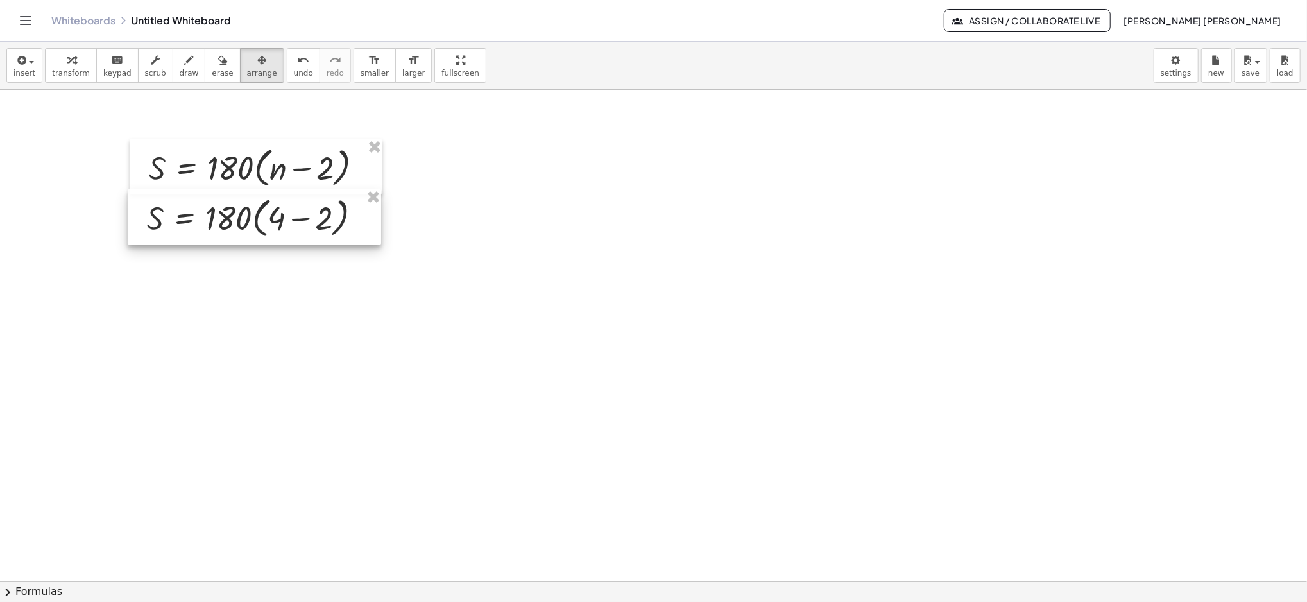
drag, startPoint x: 546, startPoint y: 157, endPoint x: 161, endPoint y: 207, distance: 388.3
click at [161, 207] on div at bounding box center [254, 216] width 253 height 55
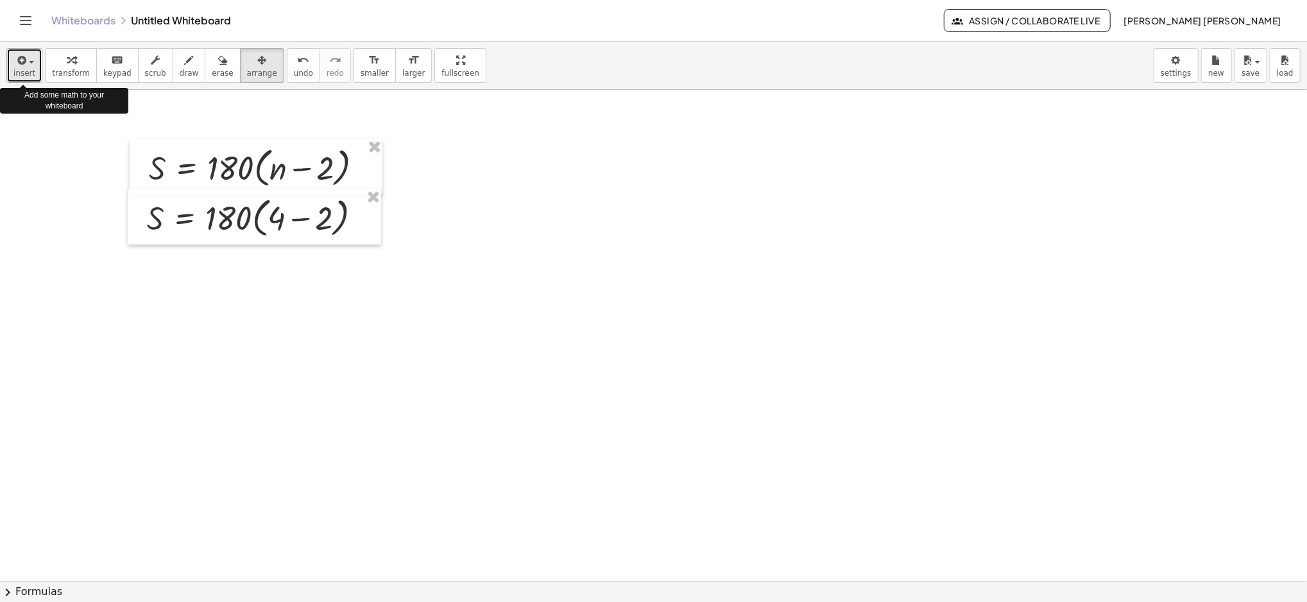
click at [30, 69] on span "insert" at bounding box center [24, 73] width 22 height 9
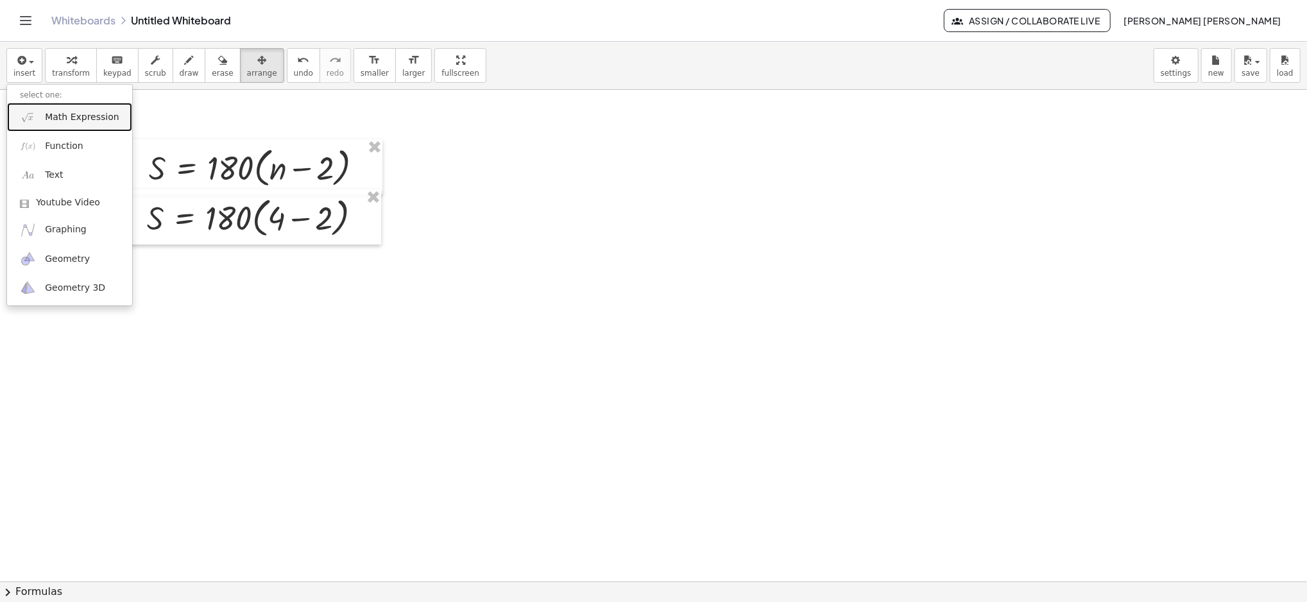
click at [59, 119] on span "Math Expression" at bounding box center [82, 117] width 74 height 13
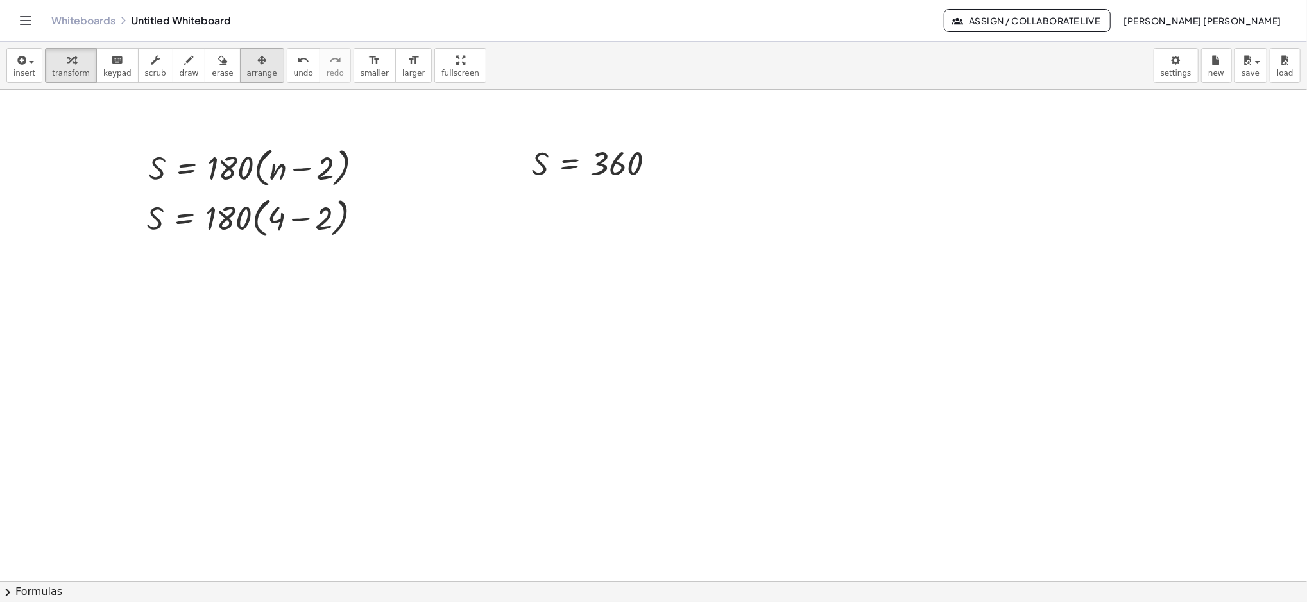
click at [240, 67] on button "arrange" at bounding box center [262, 65] width 44 height 35
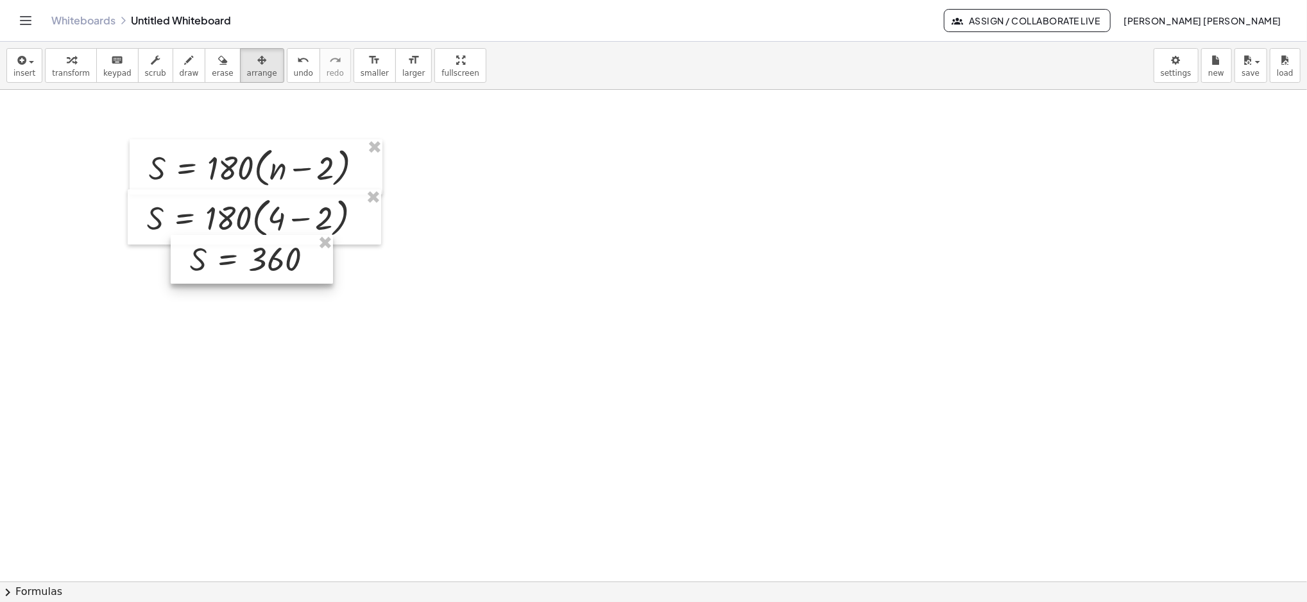
drag, startPoint x: 529, startPoint y: 151, endPoint x: 188, endPoint y: 247, distance: 354.5
click at [188, 247] on div at bounding box center [252, 259] width 162 height 49
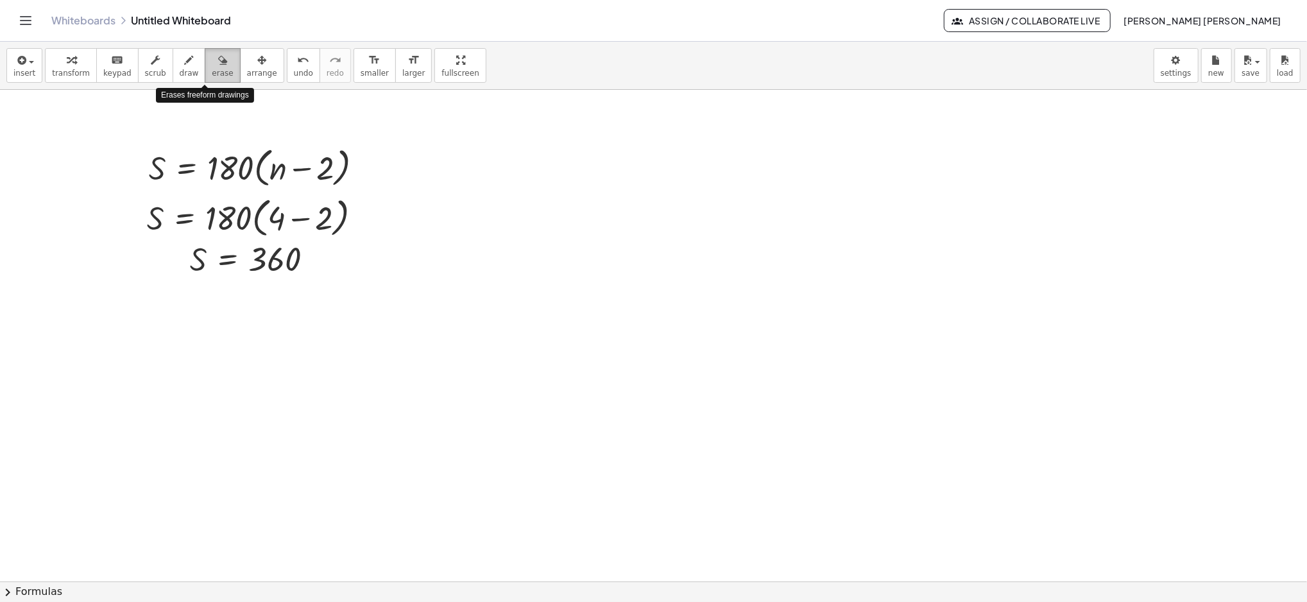
click at [212, 77] on span "erase" at bounding box center [222, 73] width 21 height 9
